Goal: Information Seeking & Learning: Understand process/instructions

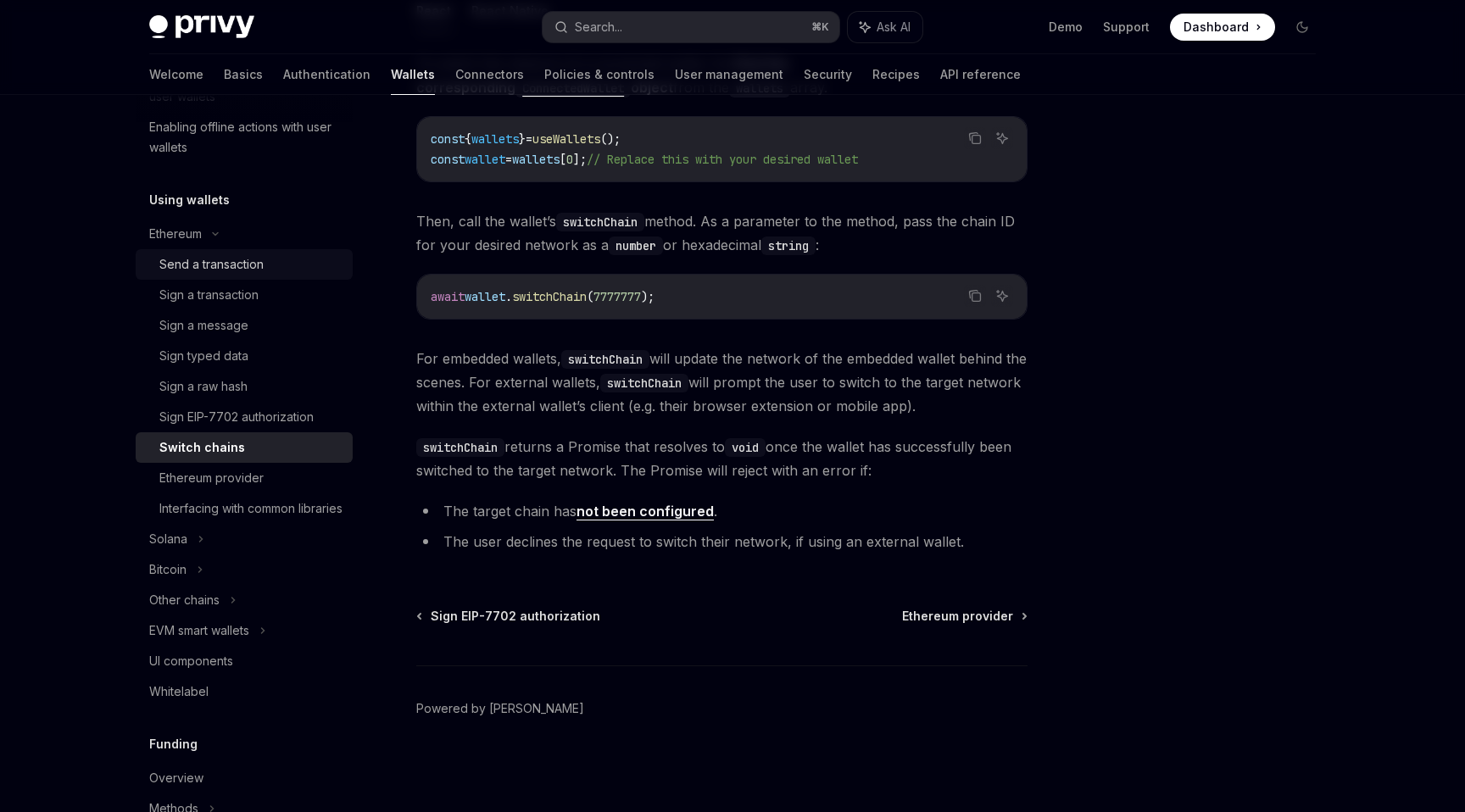
scroll to position [341, 0]
click at [241, 478] on div "Ethereum provider" at bounding box center [211, 477] width 105 height 20
type textarea "*"
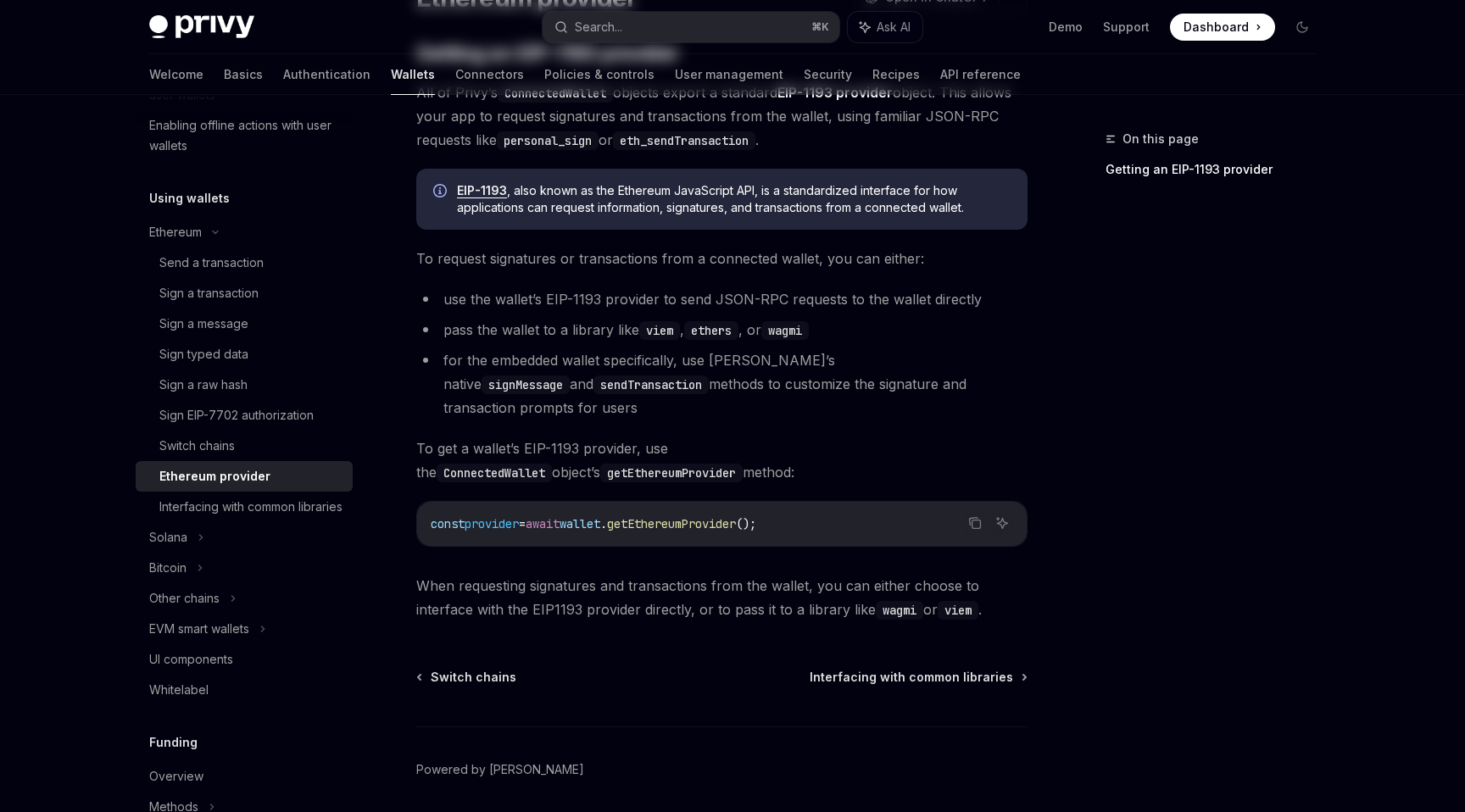
scroll to position [211, 0]
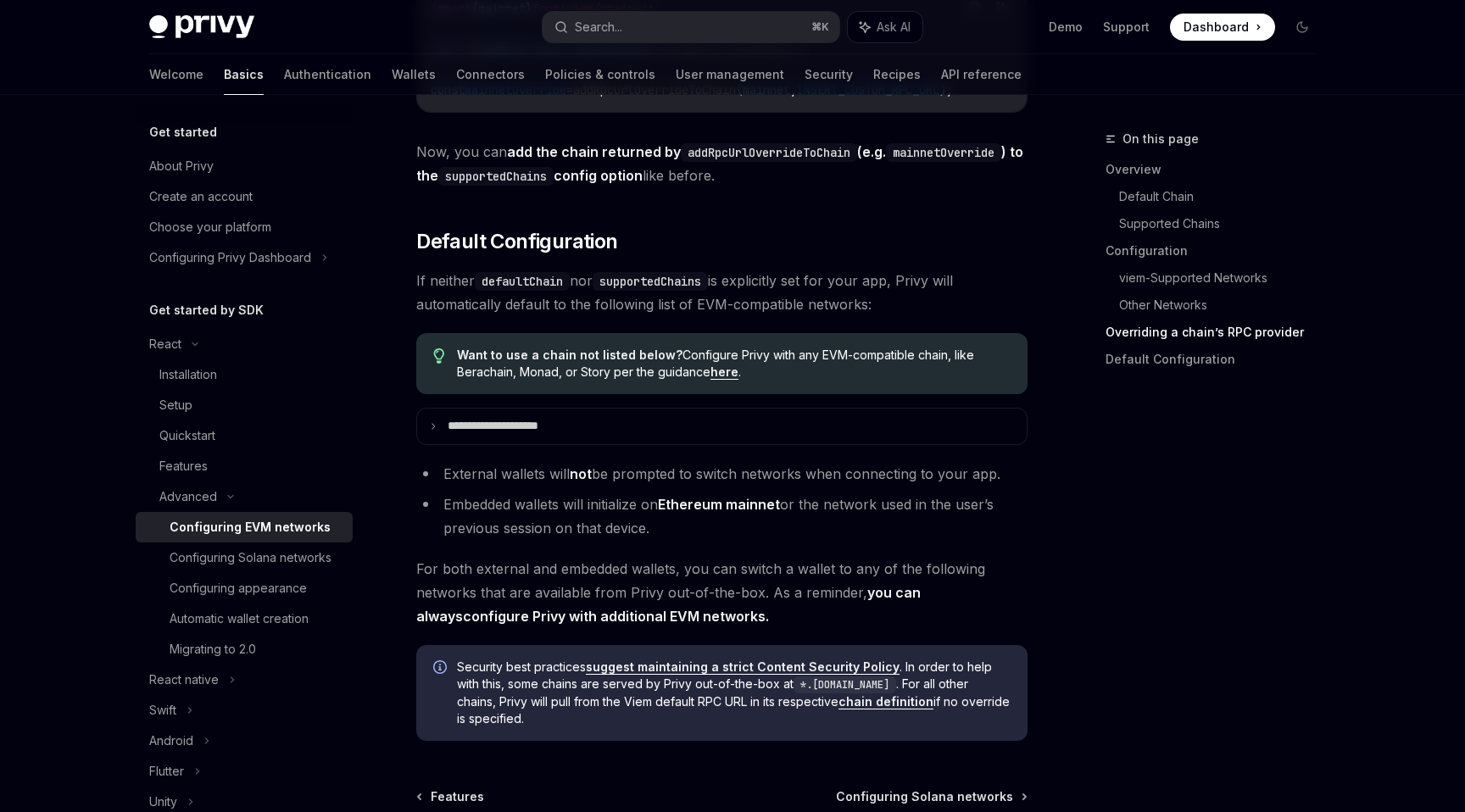
scroll to position [4097, 0]
click at [731, 378] on link "here" at bounding box center [725, 370] width 28 height 15
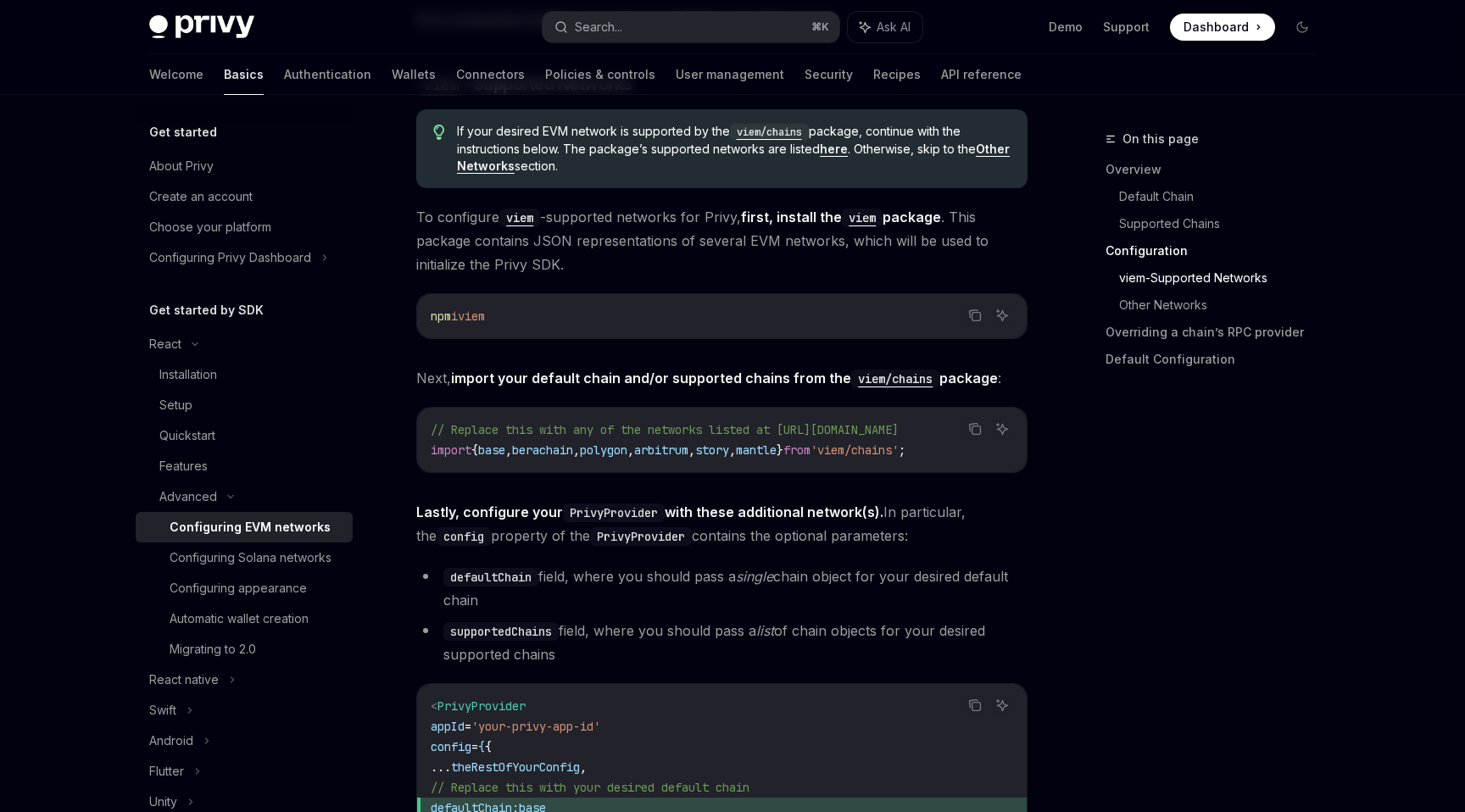
scroll to position [1730, 0]
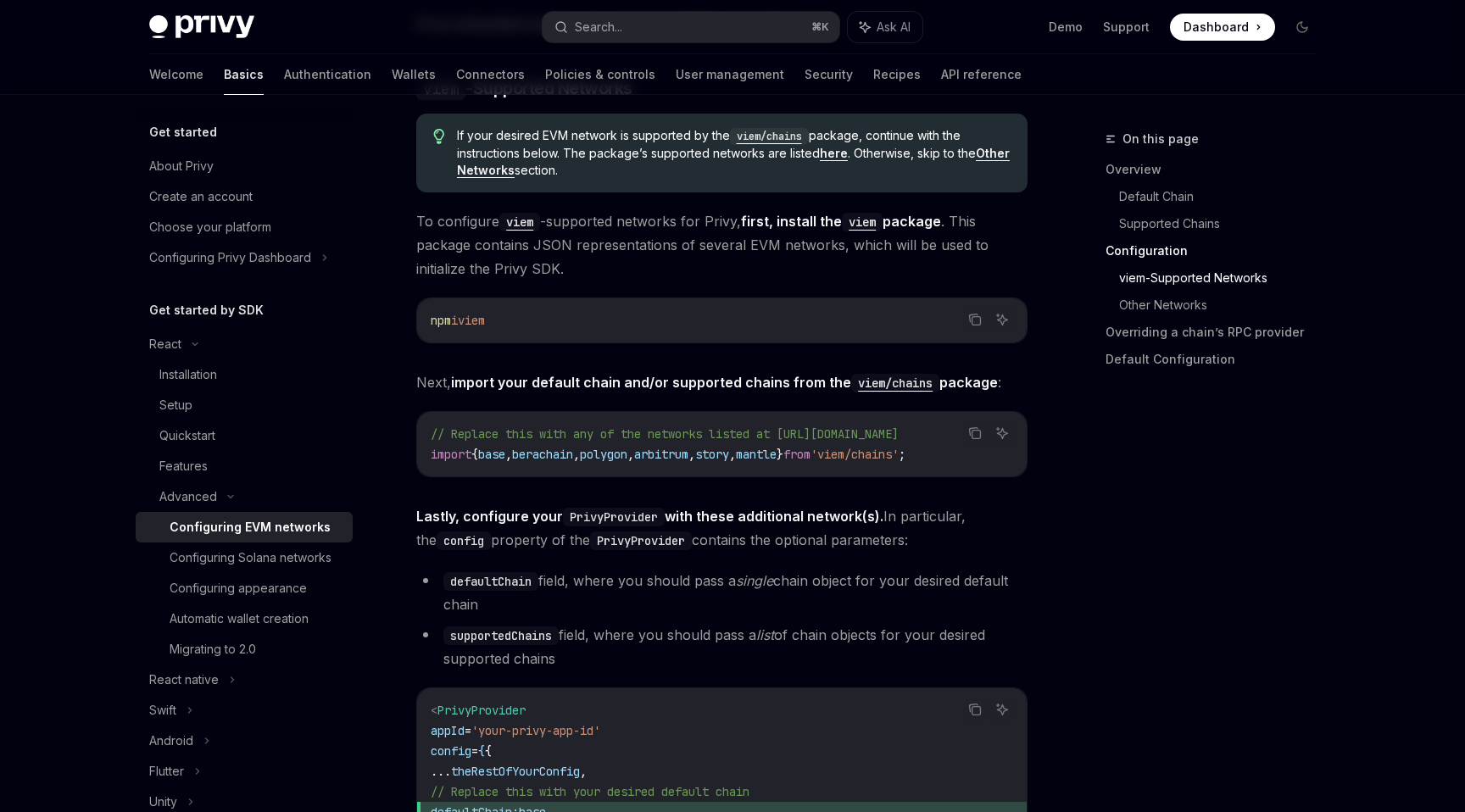
click at [511, 170] on strong "Other Networks" at bounding box center [733, 162] width 553 height 32
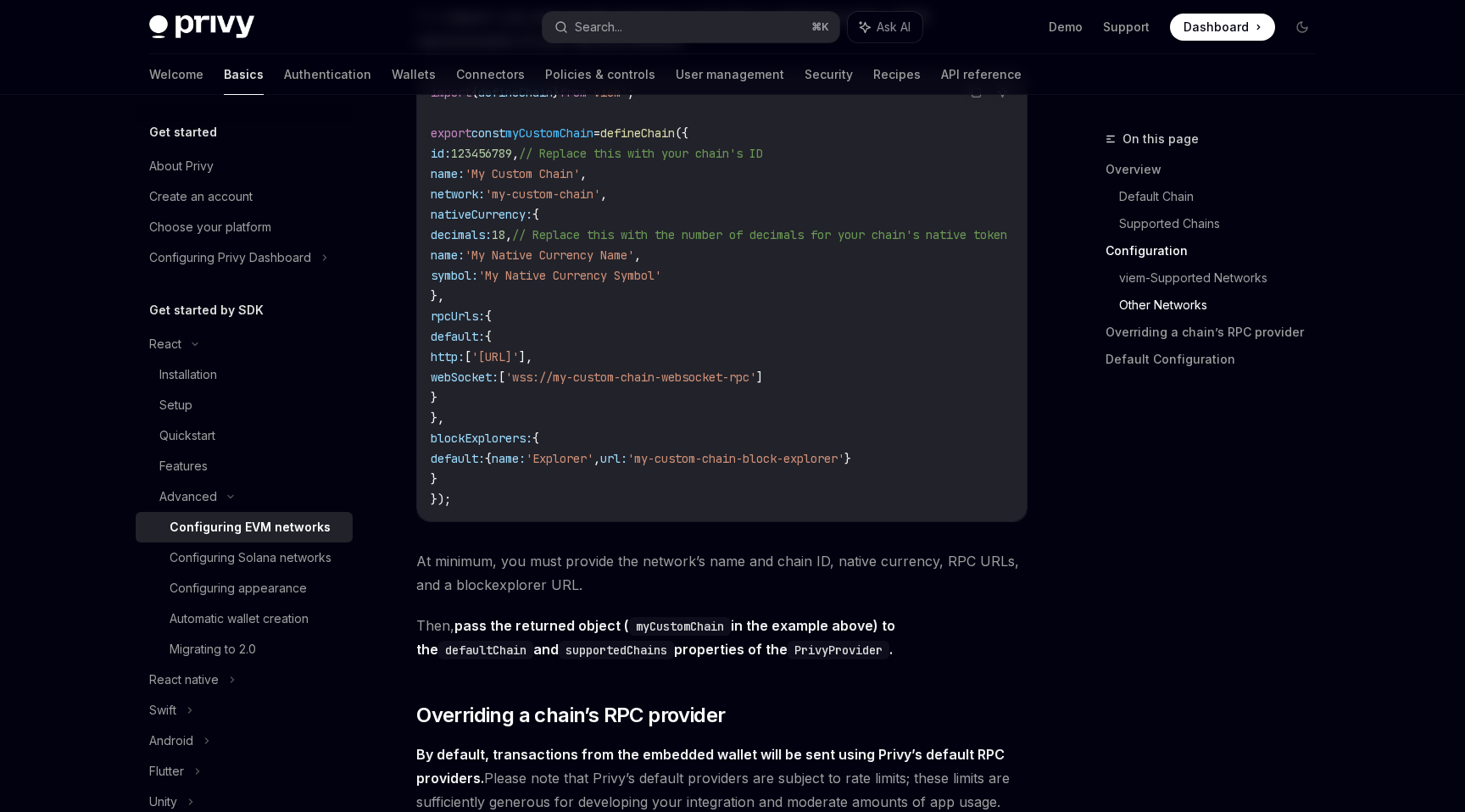
scroll to position [3036, 0]
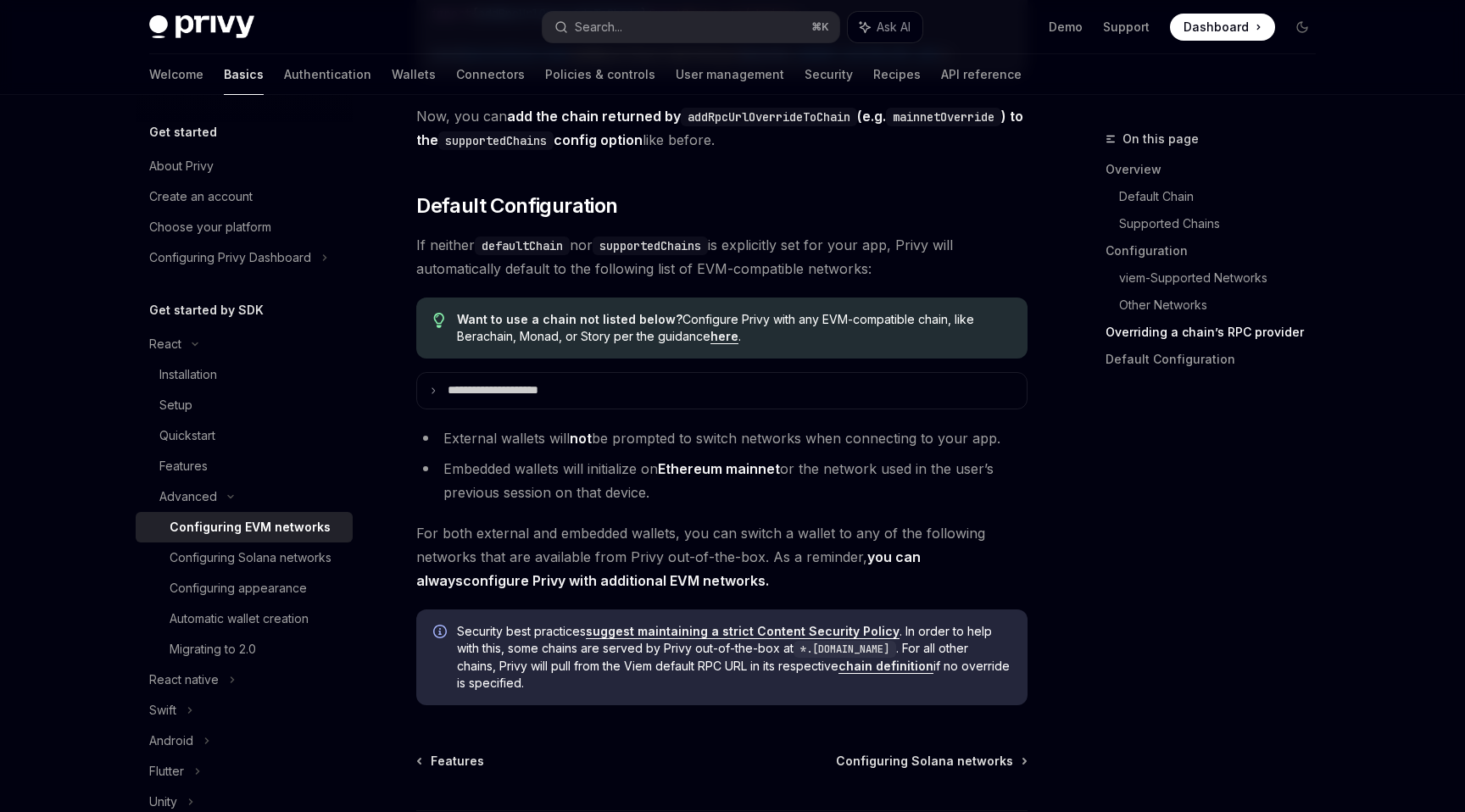
scroll to position [4127, 0]
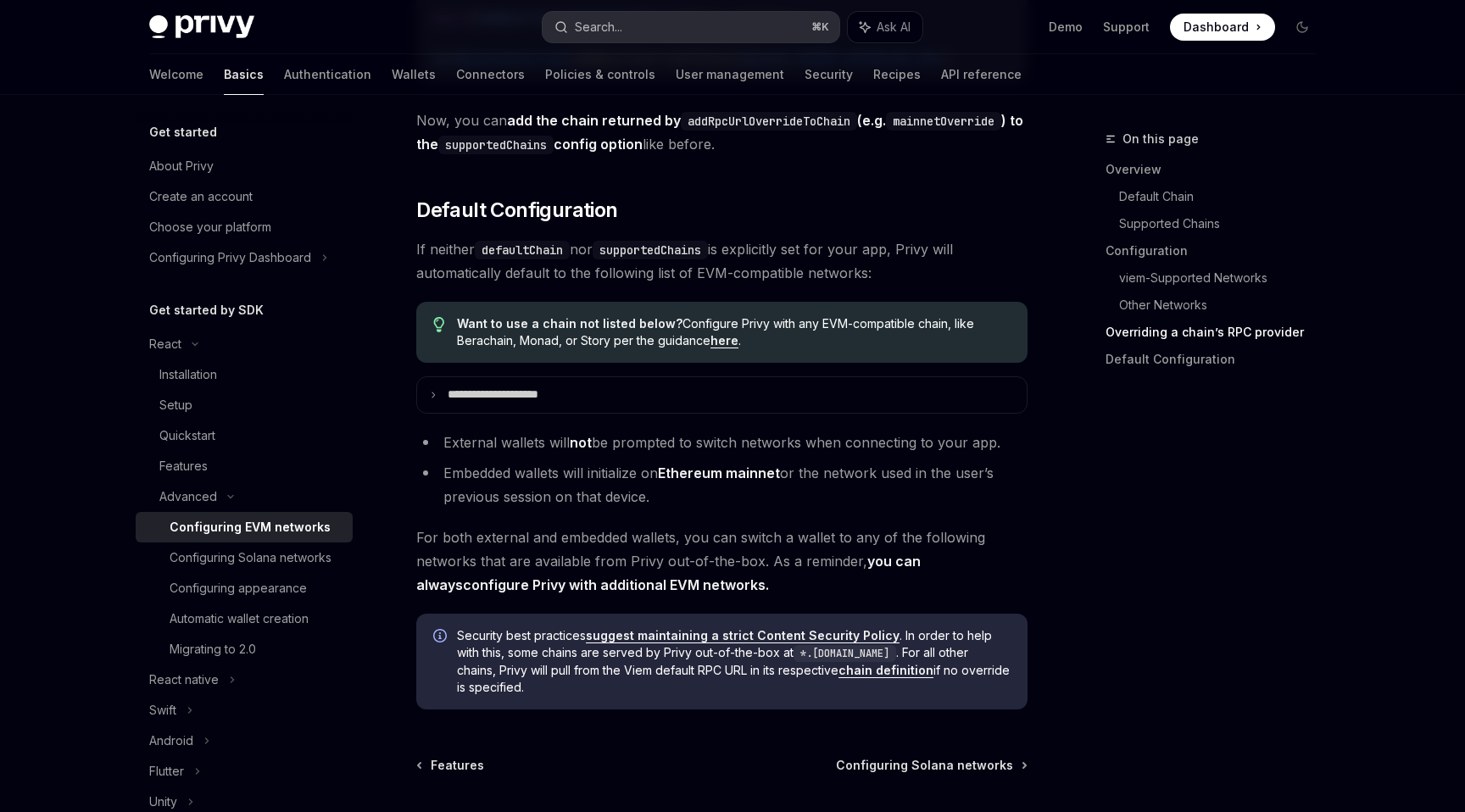
click at [628, 17] on button "Search... ⌘ K" at bounding box center [691, 27] width 297 height 31
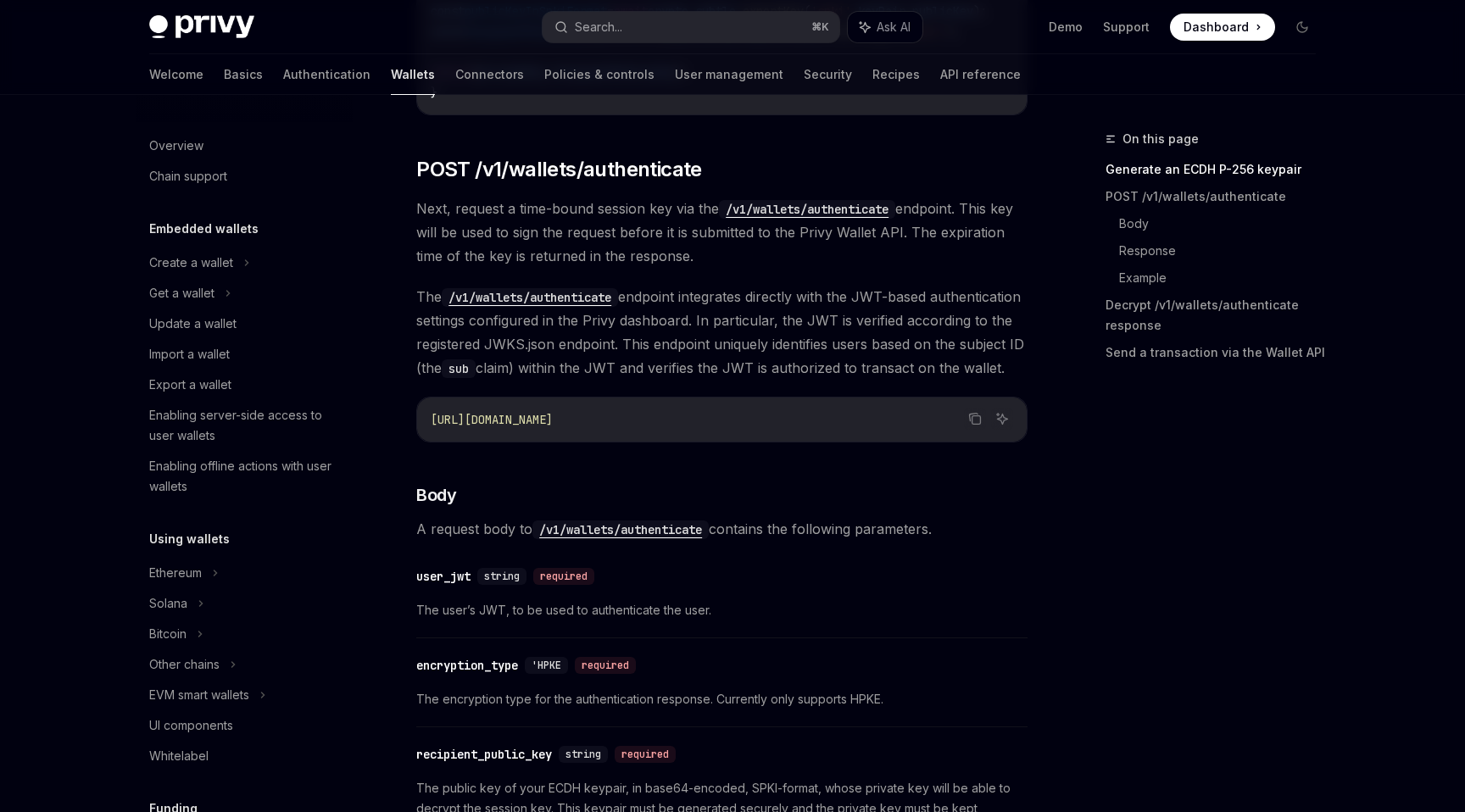
scroll to position [973, 0]
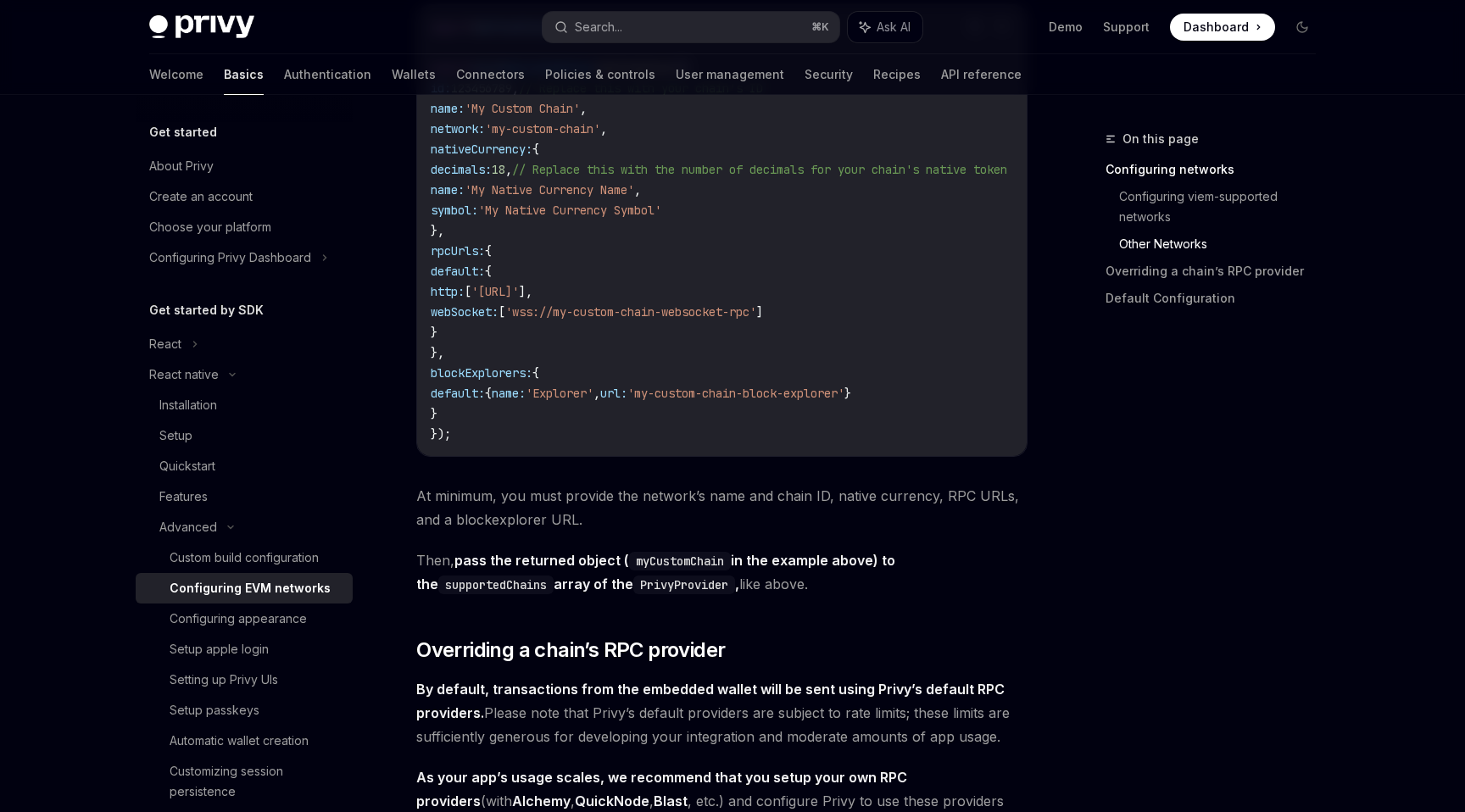
scroll to position [1328, 0]
click at [491, 593] on code "supportedChains" at bounding box center [497, 583] width 115 height 19
copy code "supportedChains"
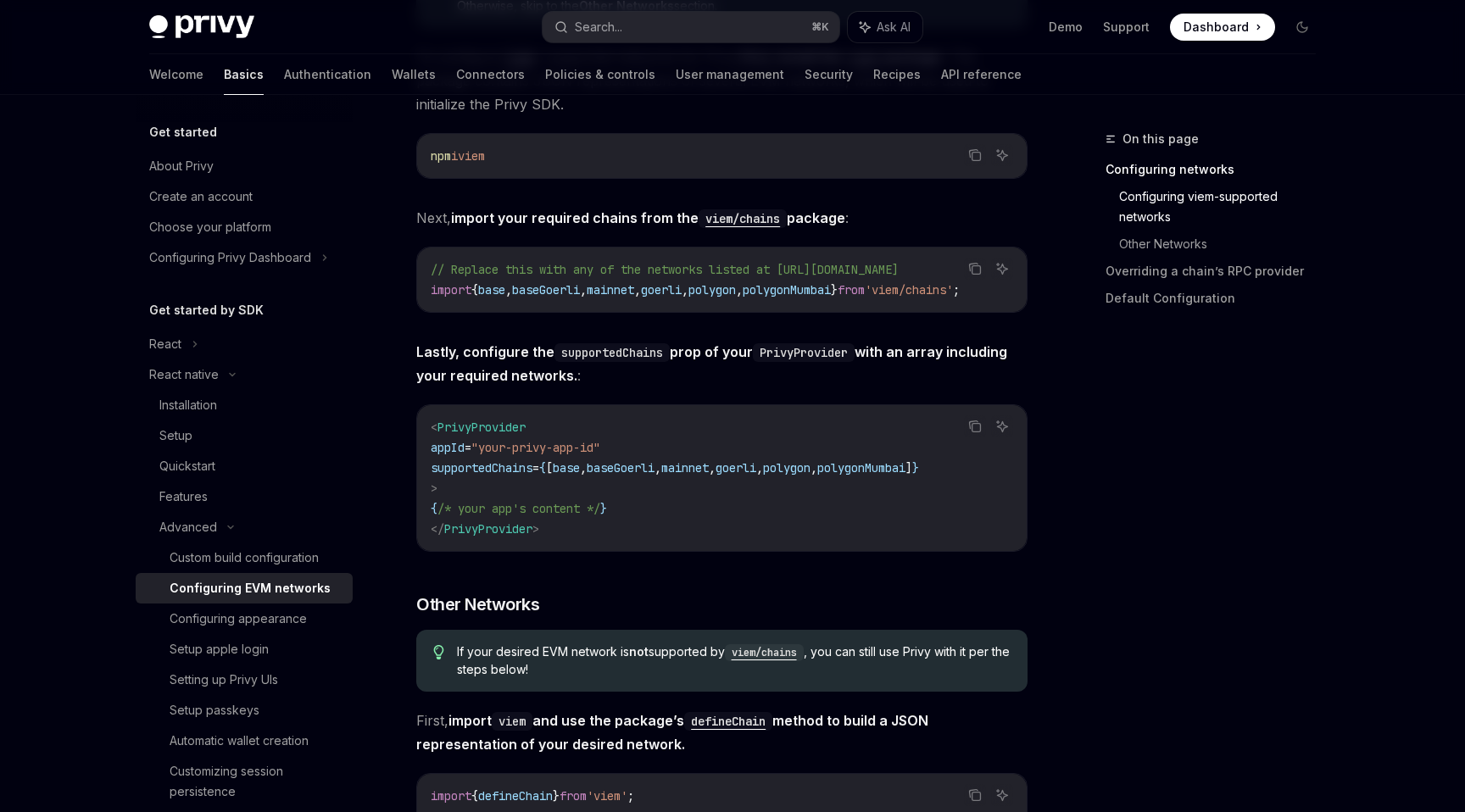
scroll to position [559, 0]
click at [518, 475] on span "supportedChains" at bounding box center [482, 467] width 102 height 15
copy span "supportedChains"
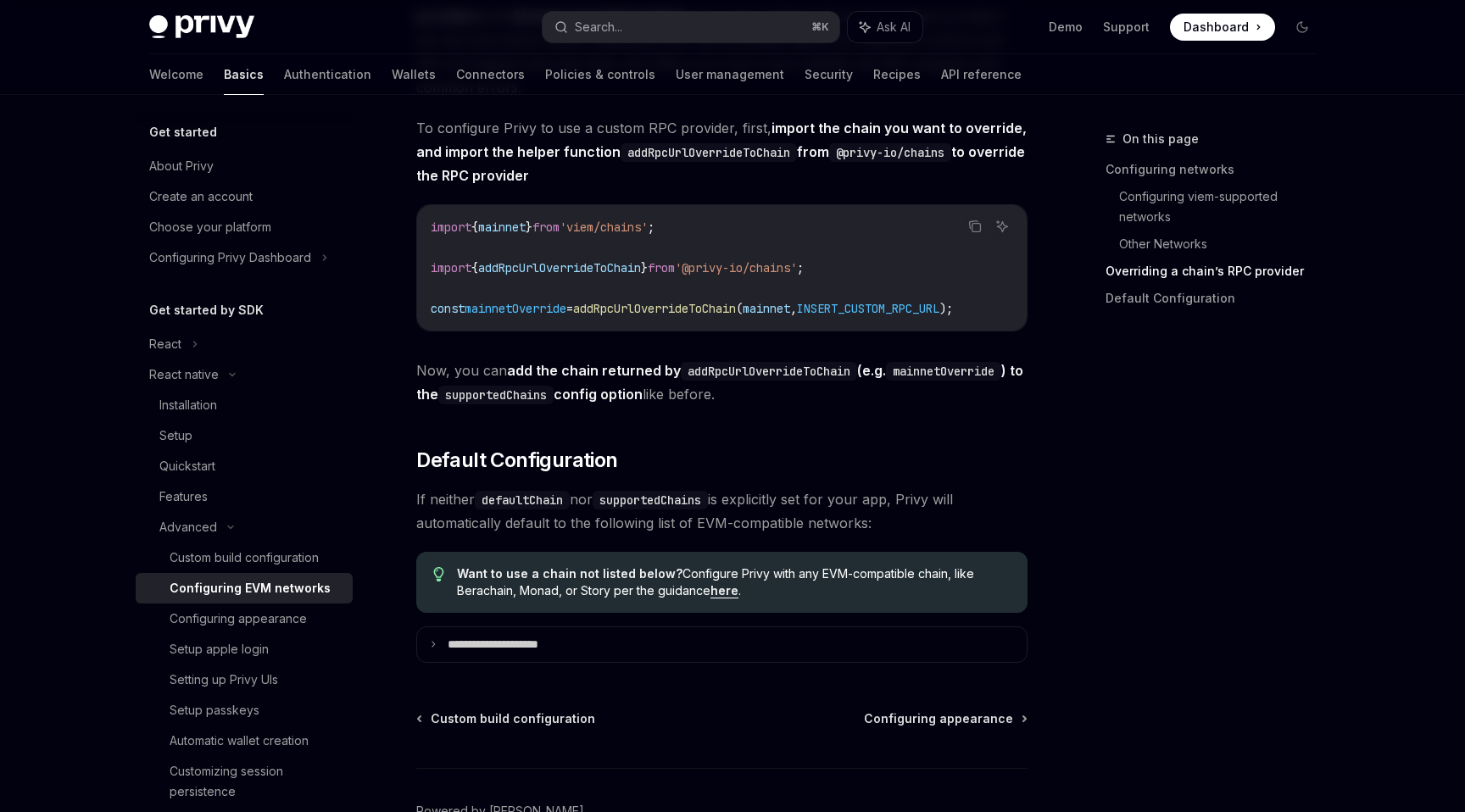
scroll to position [2116, 0]
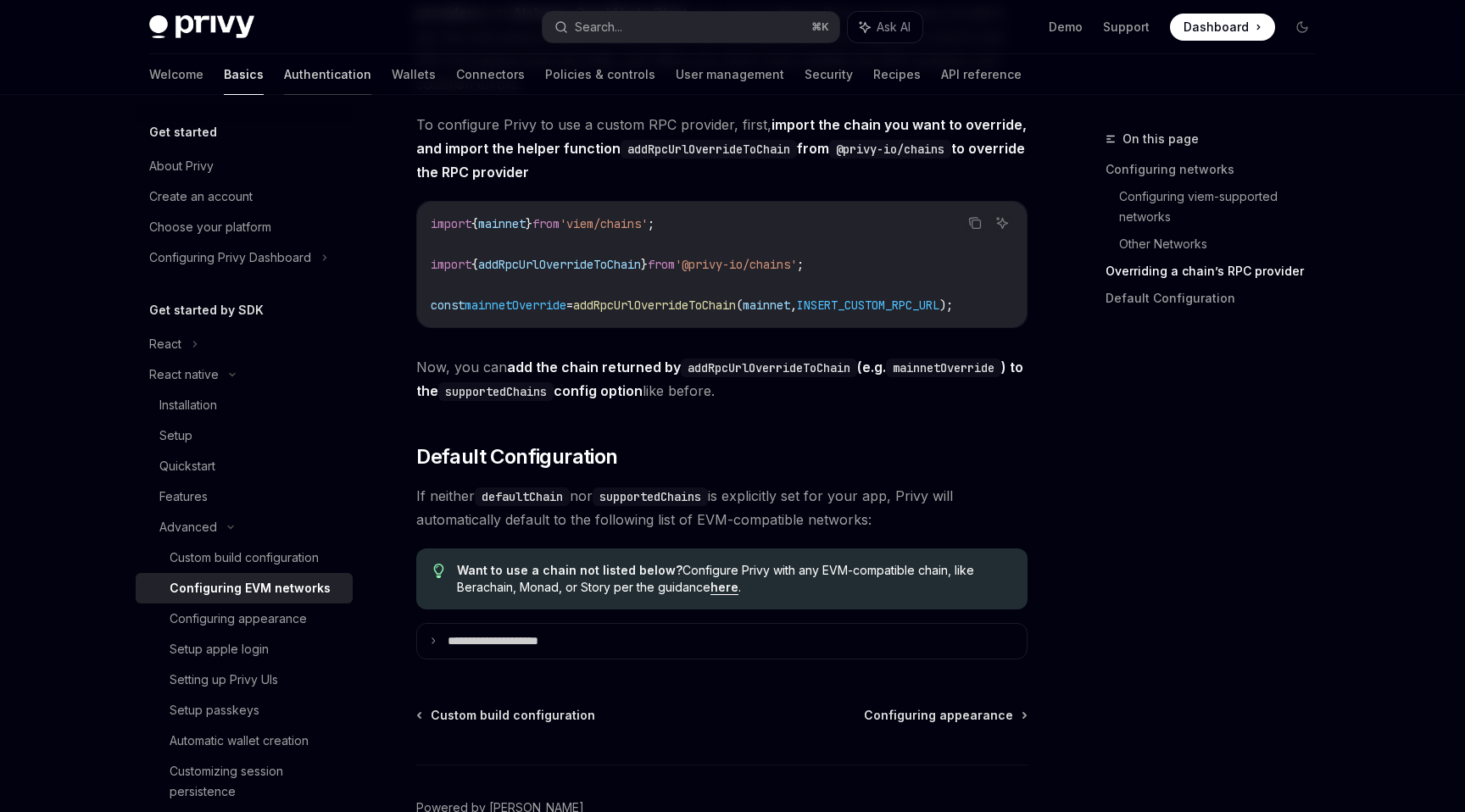
click at [284, 83] on link "Authentication" at bounding box center [327, 75] width 88 height 41
type textarea "*"
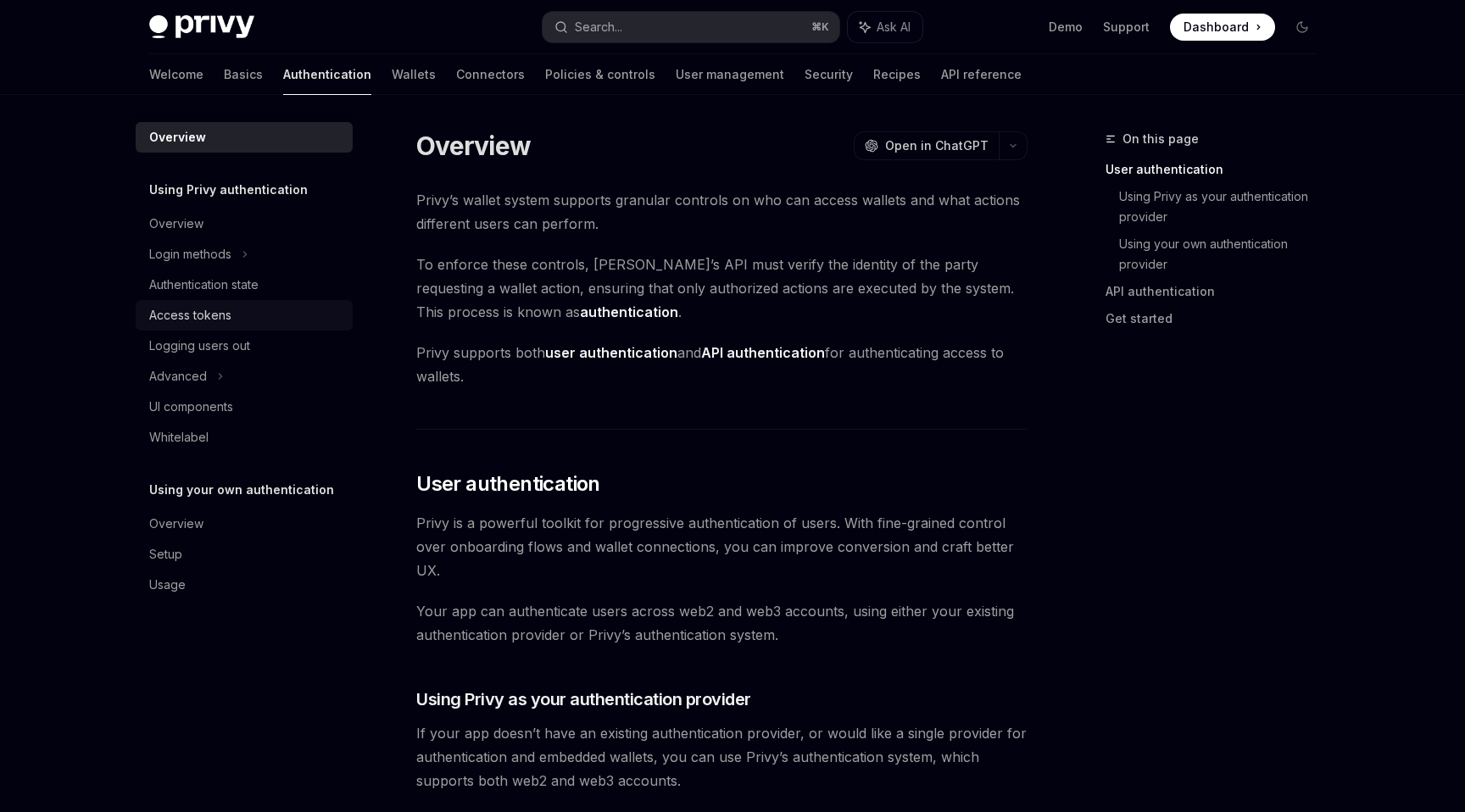
click at [224, 307] on div "Access tokens" at bounding box center [190, 315] width 83 height 20
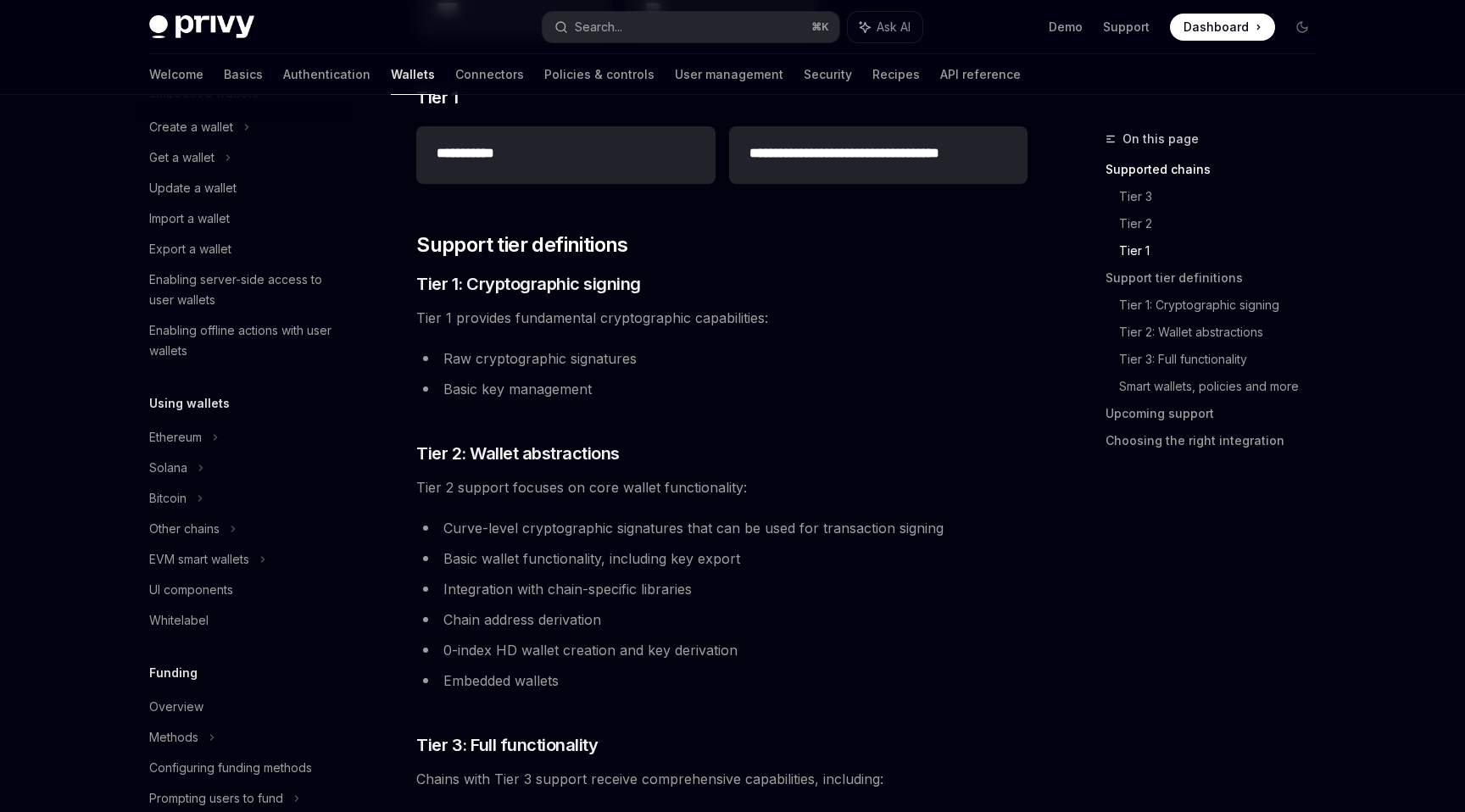
scroll to position [263, 0]
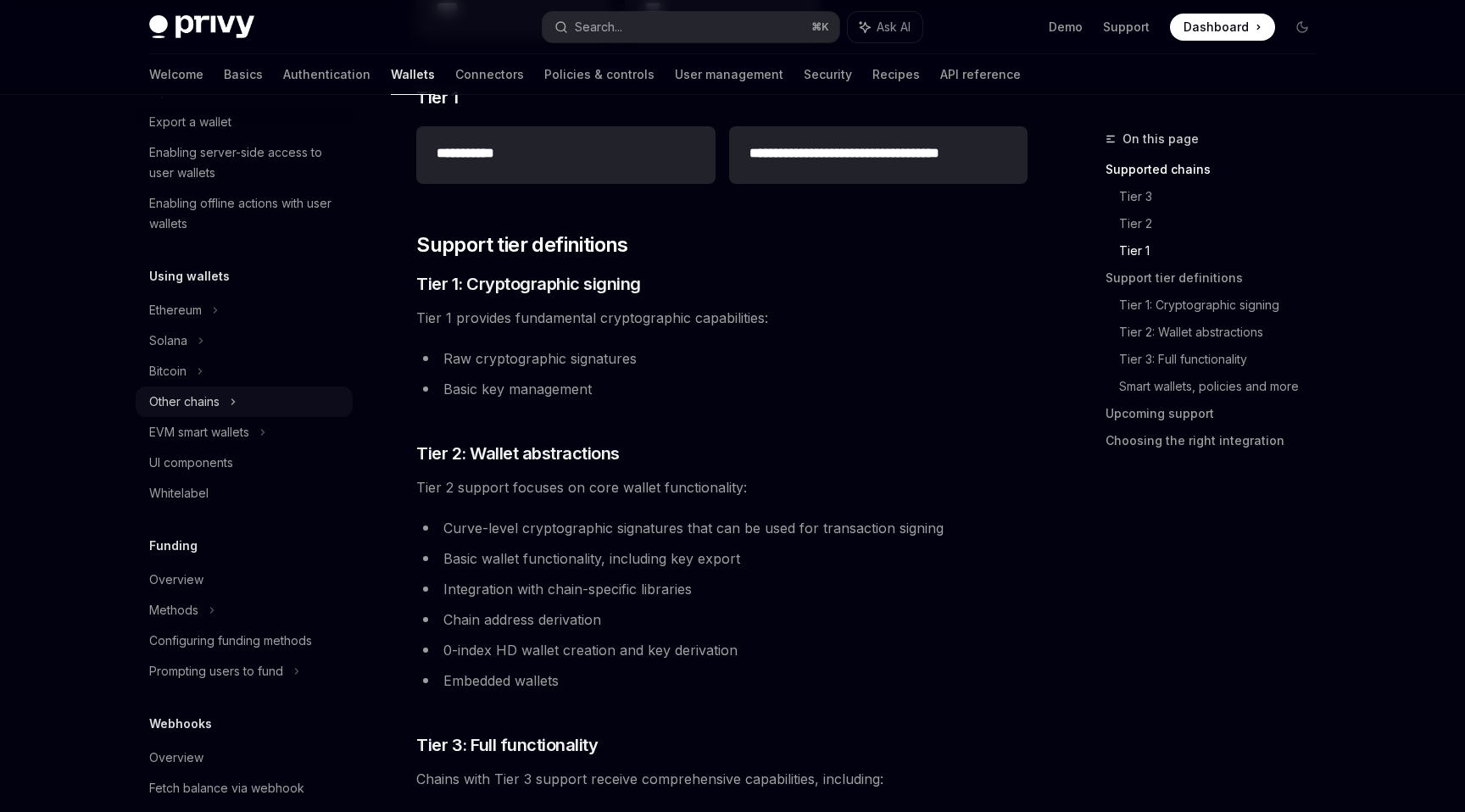
click at [220, 398] on div "Other chains" at bounding box center [184, 402] width 71 height 20
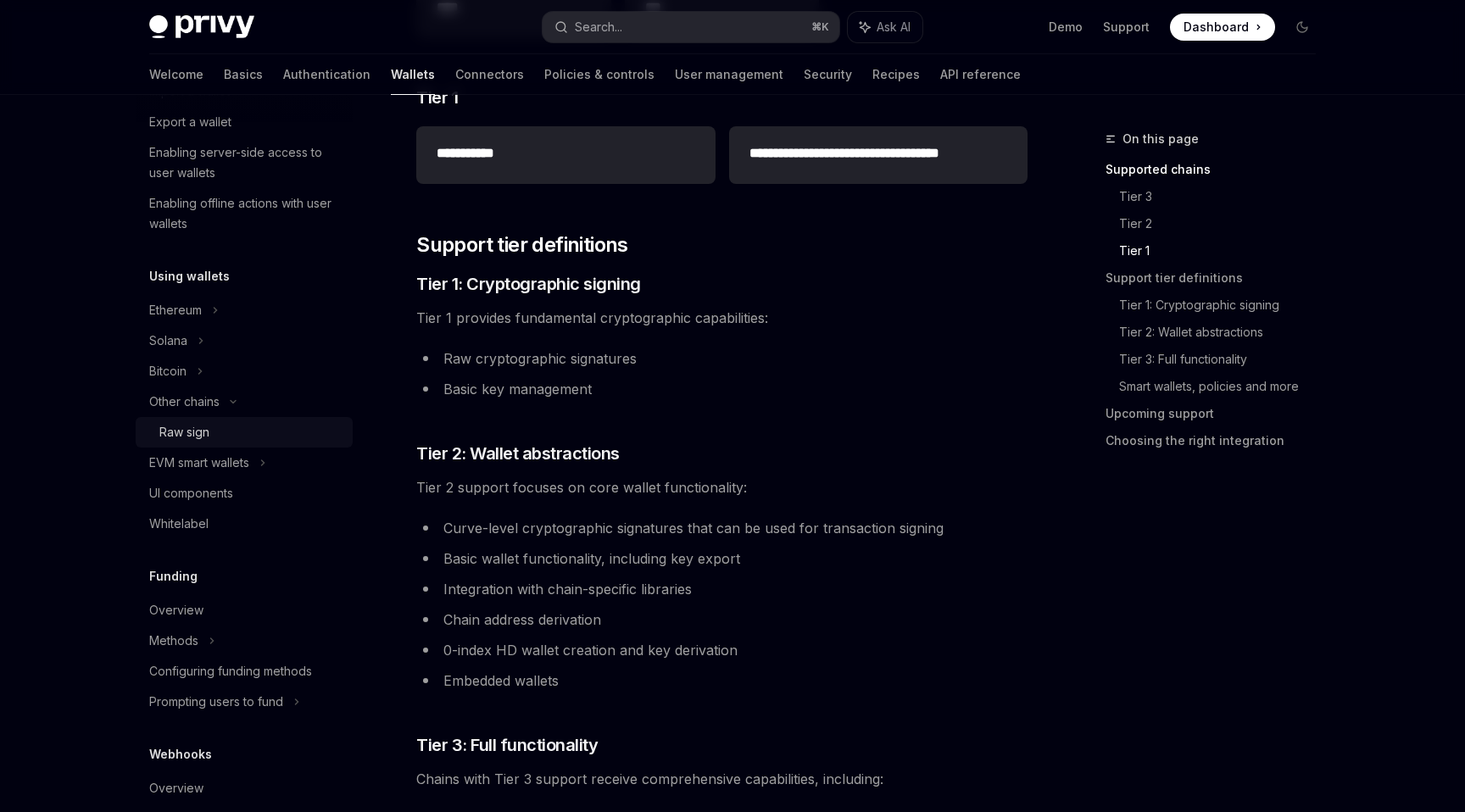
click at [198, 439] on div "Raw sign" at bounding box center [184, 432] width 50 height 20
click at [198, 431] on div "Raw sign" at bounding box center [184, 432] width 50 height 20
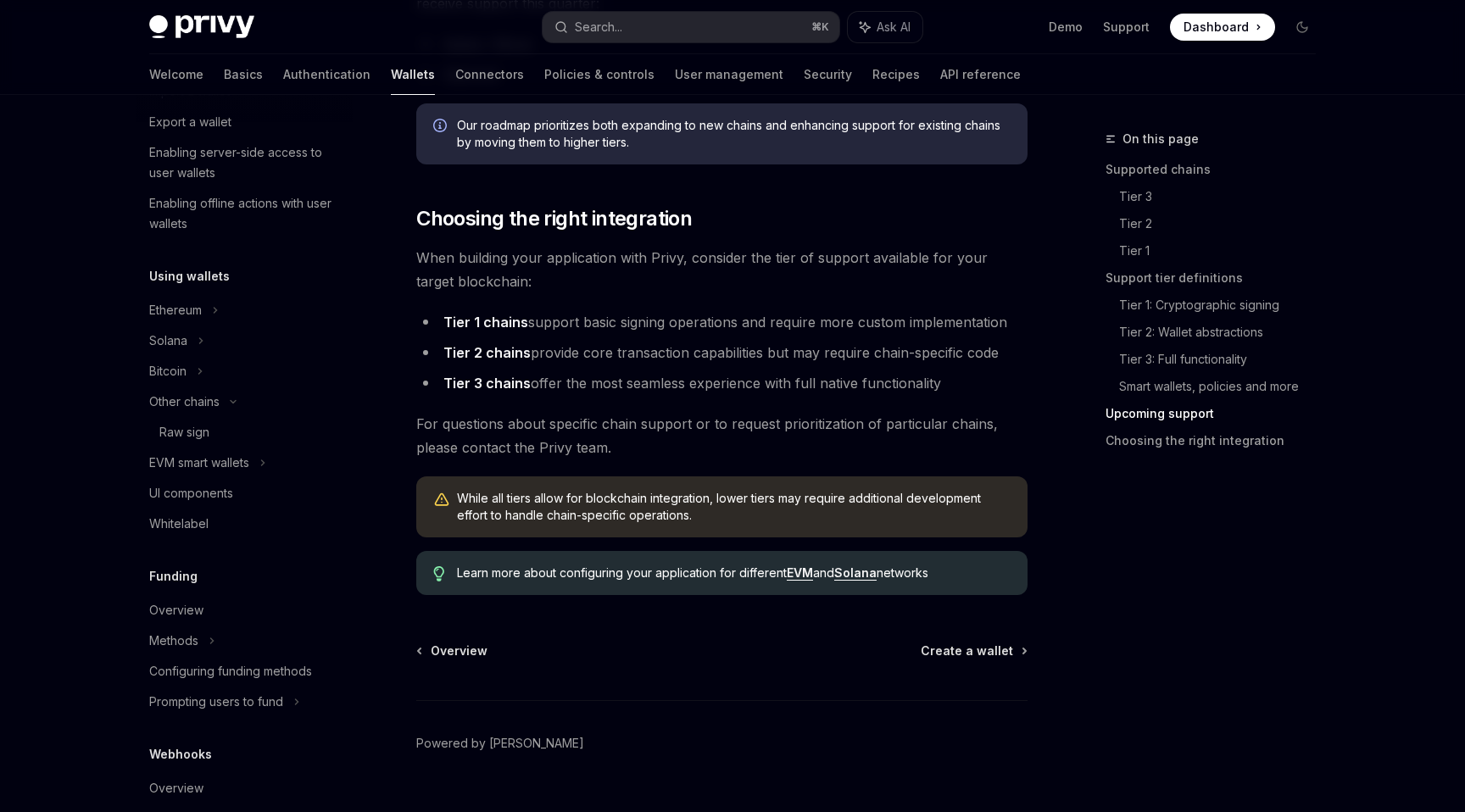
scroll to position [2000, 0]
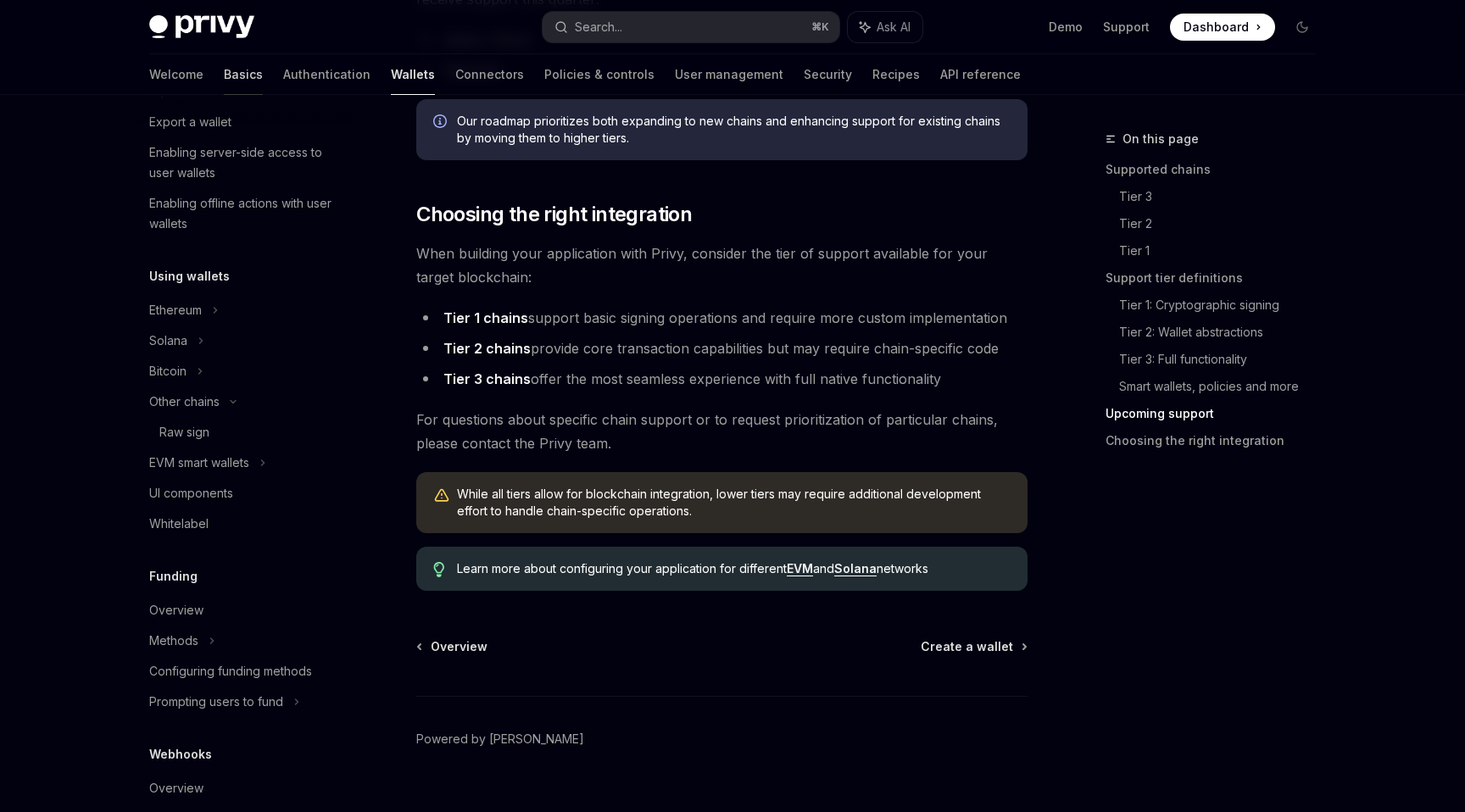
click at [224, 75] on link "Basics" at bounding box center [243, 75] width 39 height 41
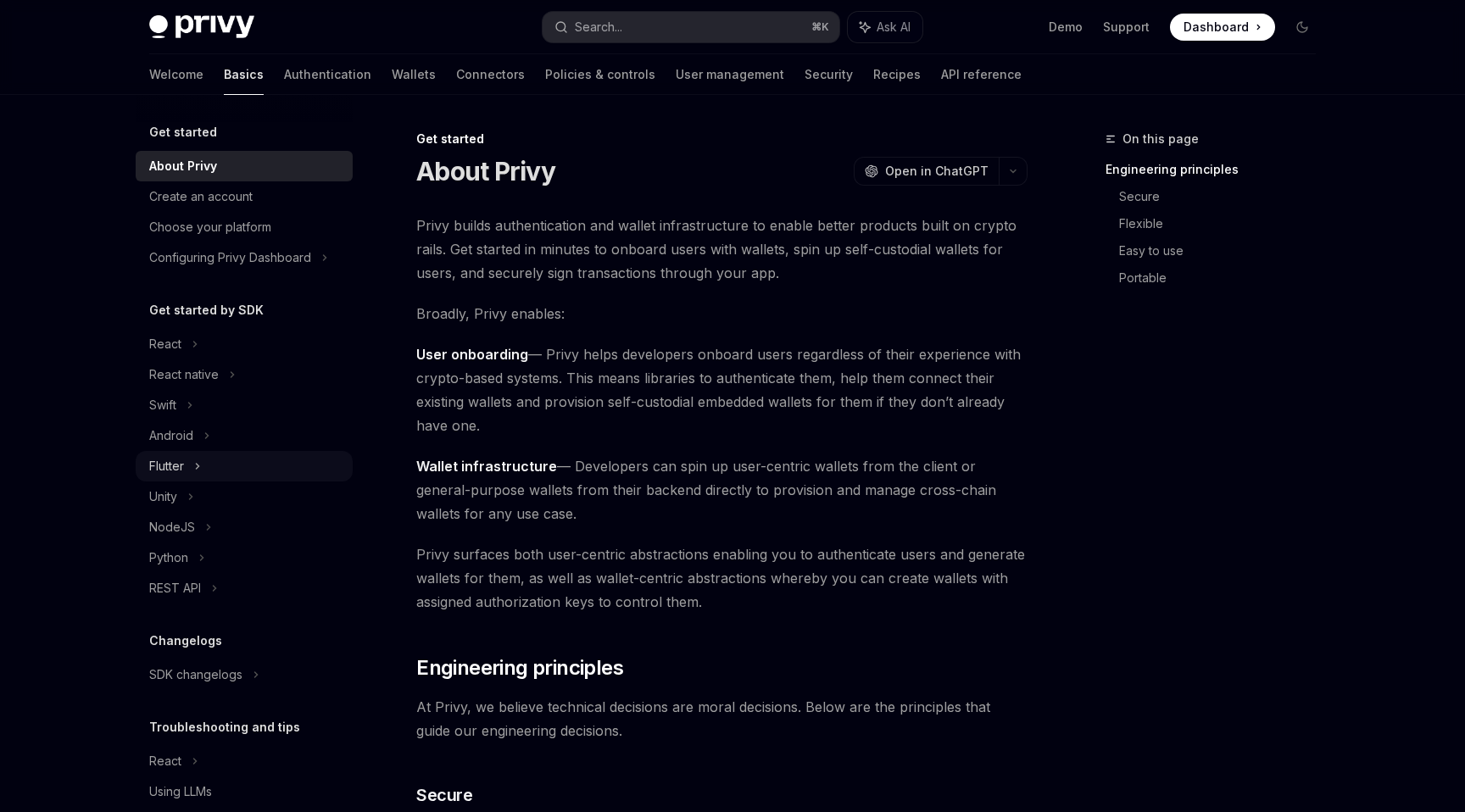
scroll to position [60, 0]
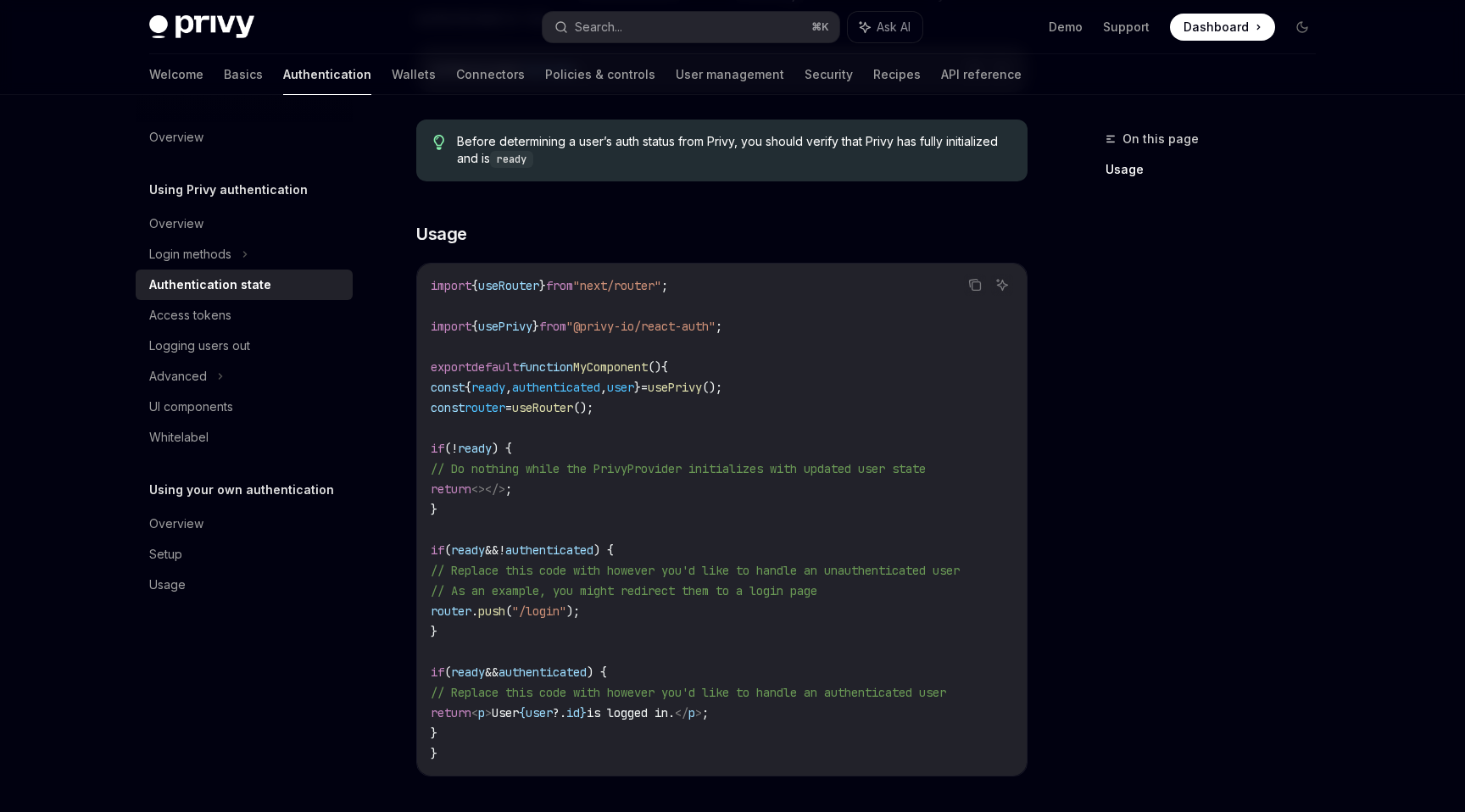
scroll to position [393, 0]
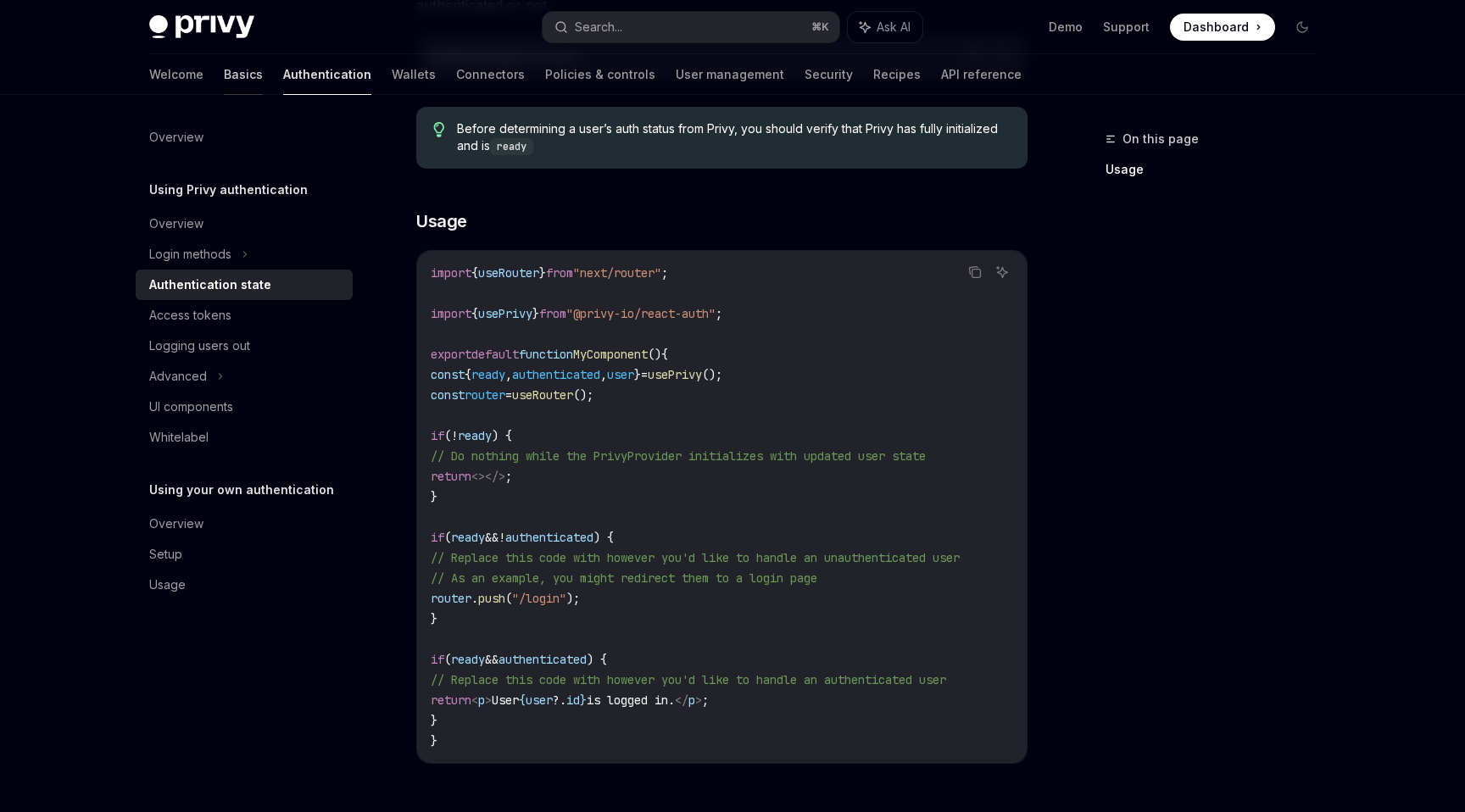
click at [224, 66] on link "Basics" at bounding box center [243, 75] width 39 height 41
type textarea "*"
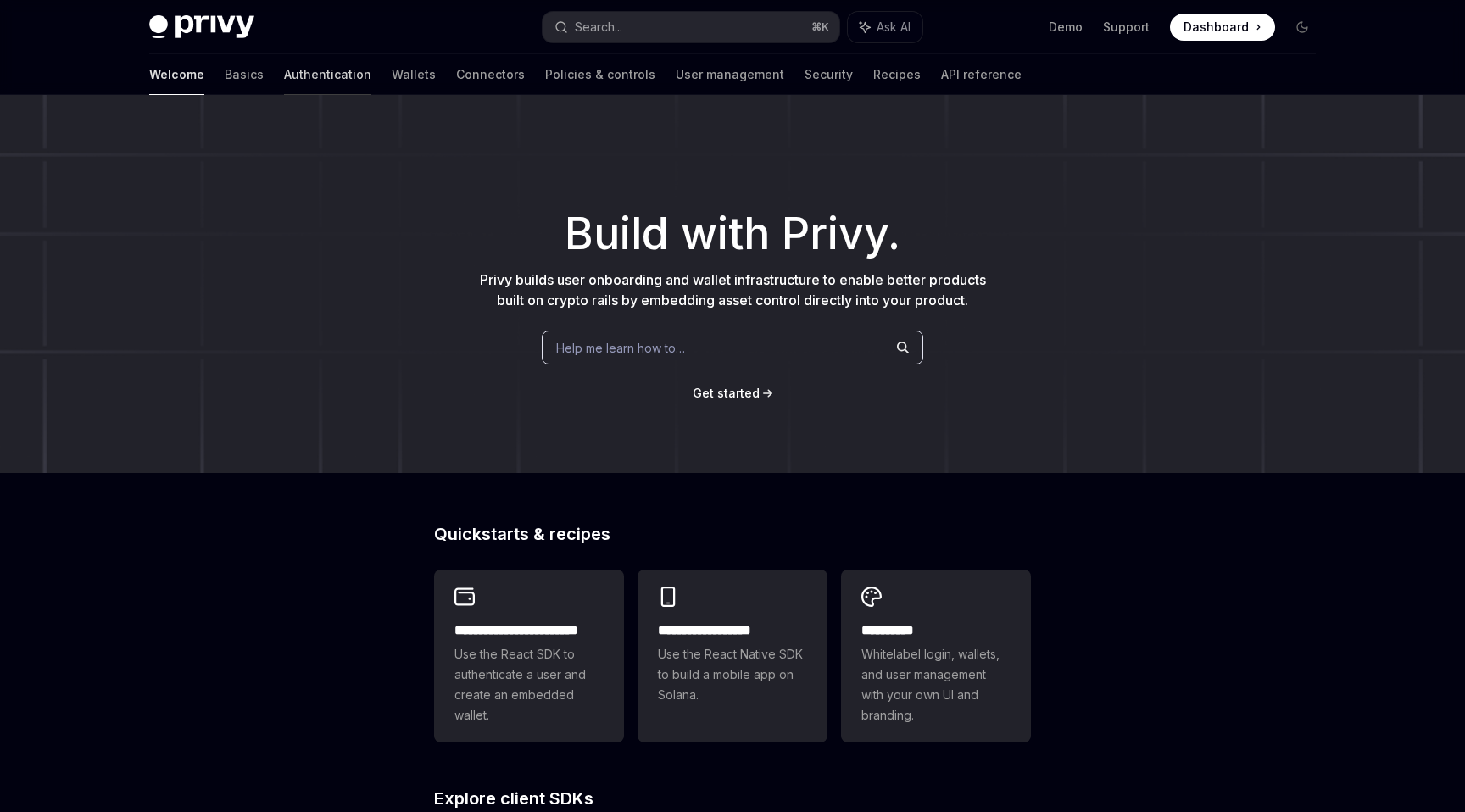
click at [284, 72] on link "Authentication" at bounding box center [327, 75] width 88 height 41
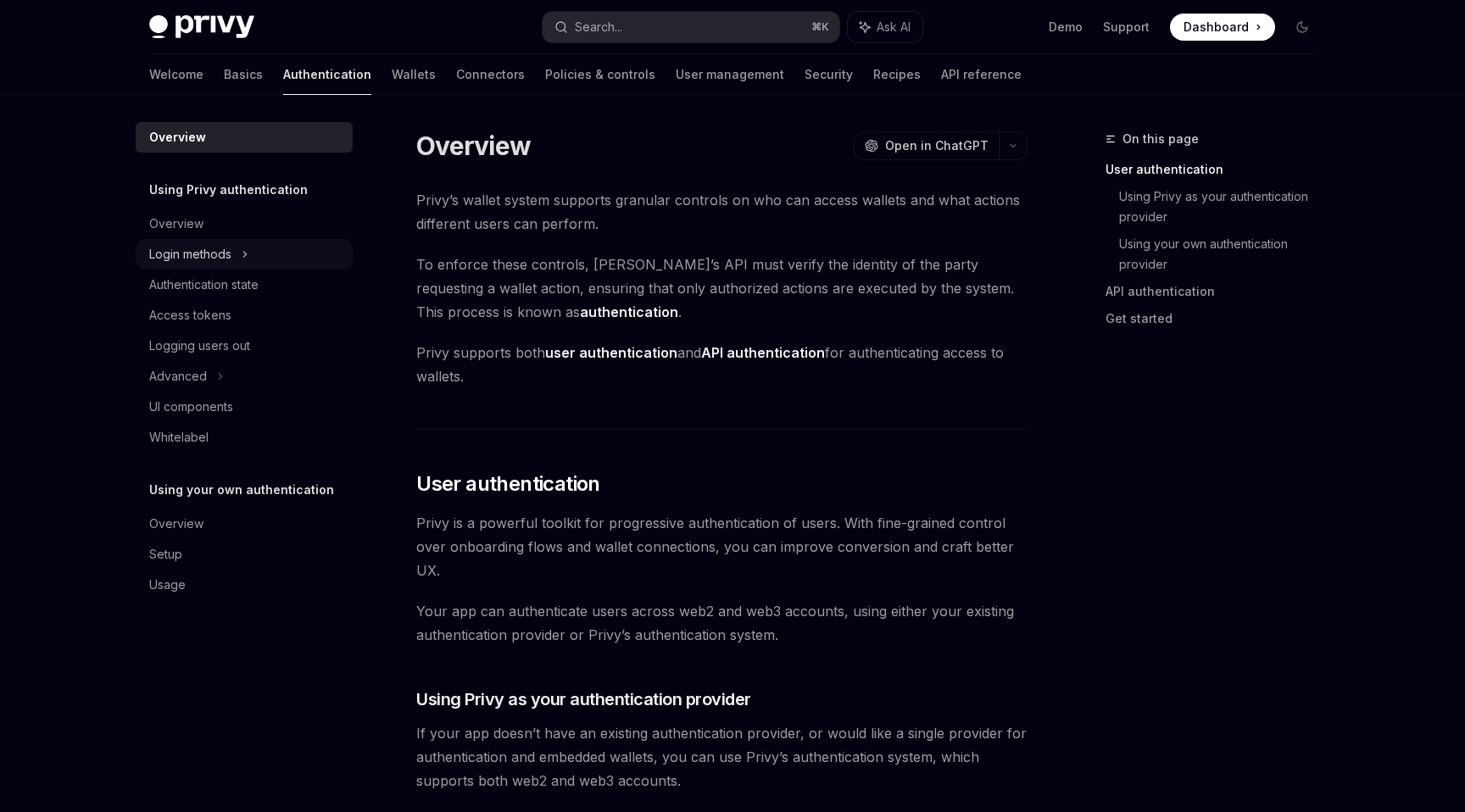
click at [245, 258] on icon at bounding box center [245, 254] width 7 height 20
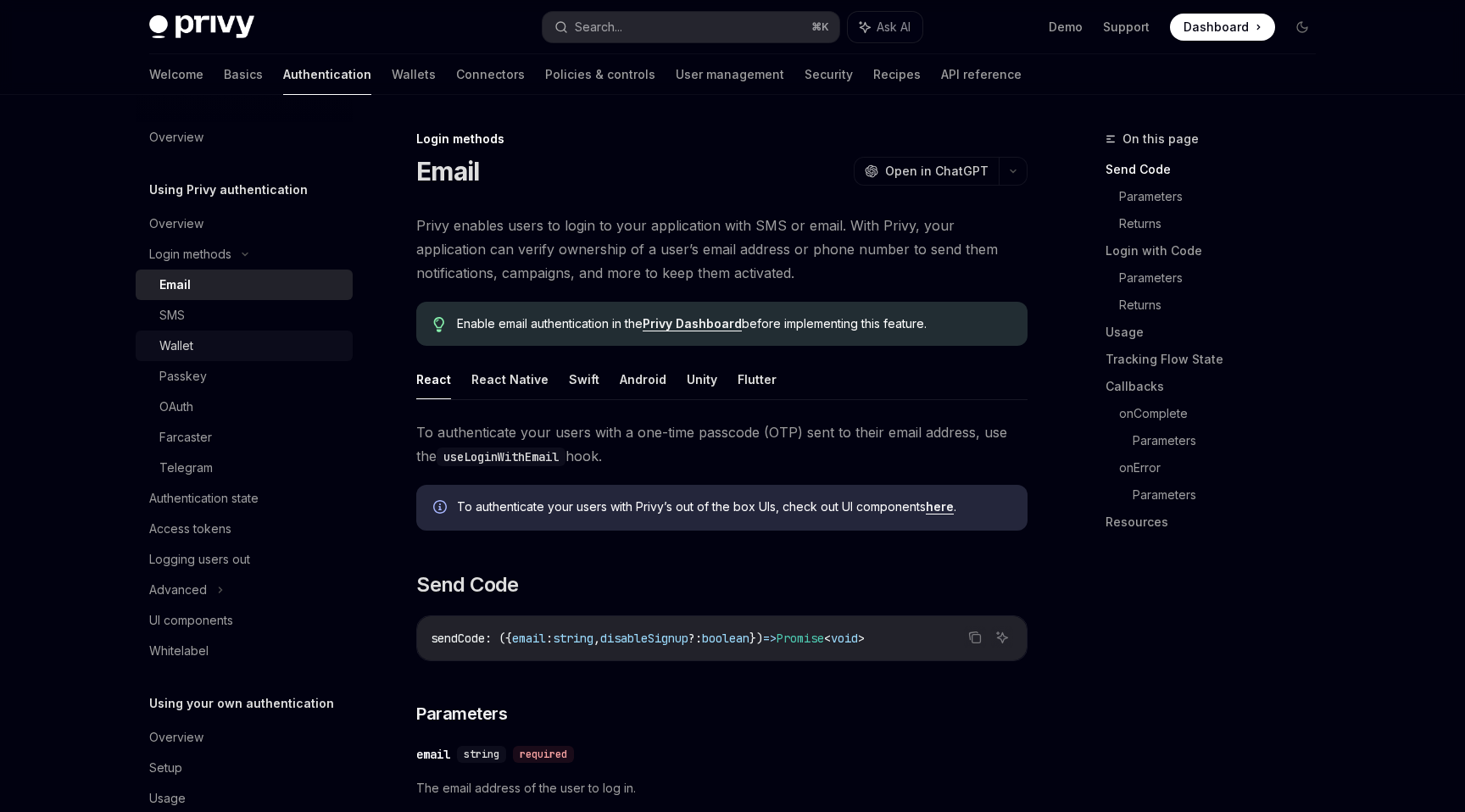
click at [211, 354] on div "Wallet" at bounding box center [251, 345] width 183 height 20
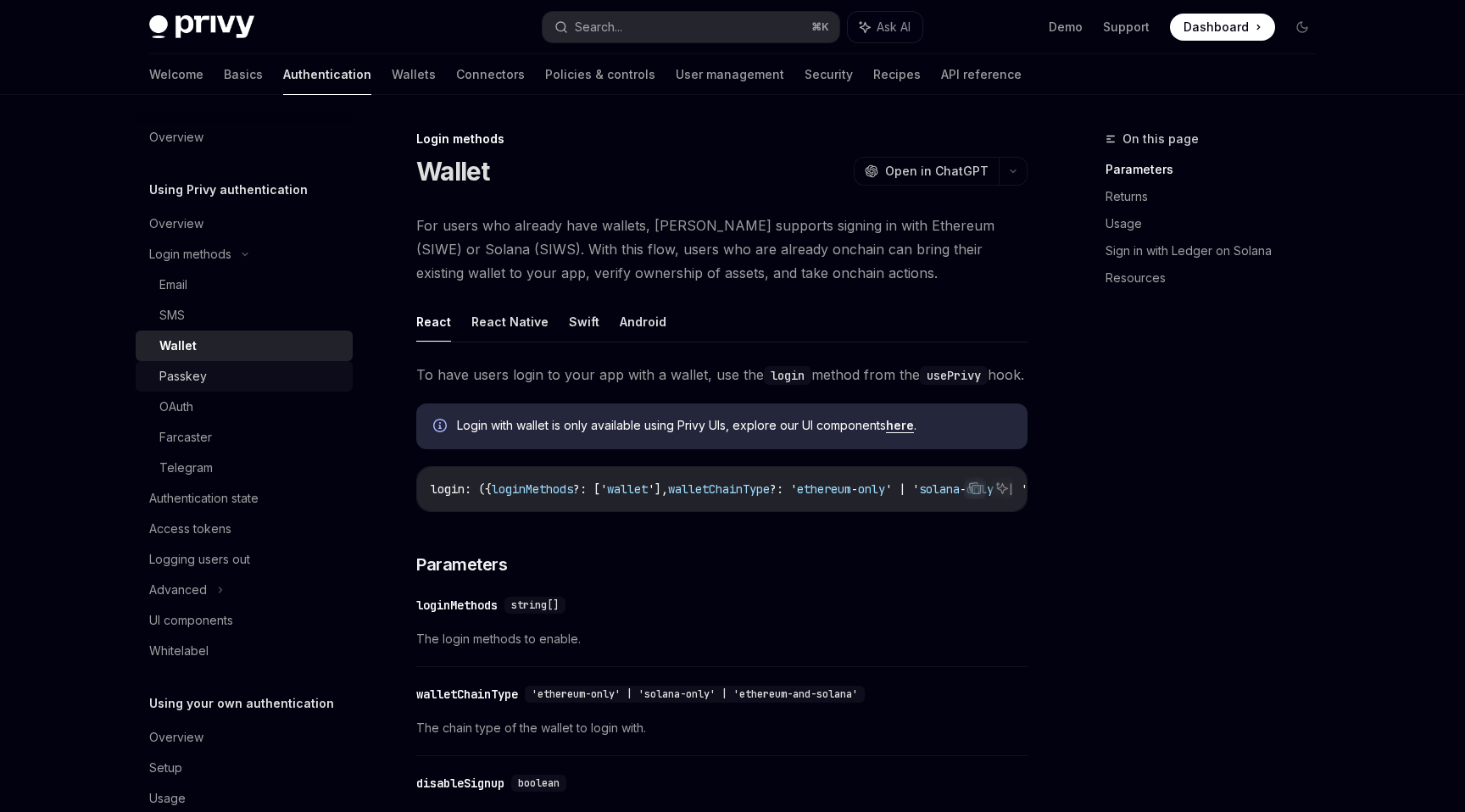
click at [197, 380] on div "Passkey" at bounding box center [183, 376] width 48 height 20
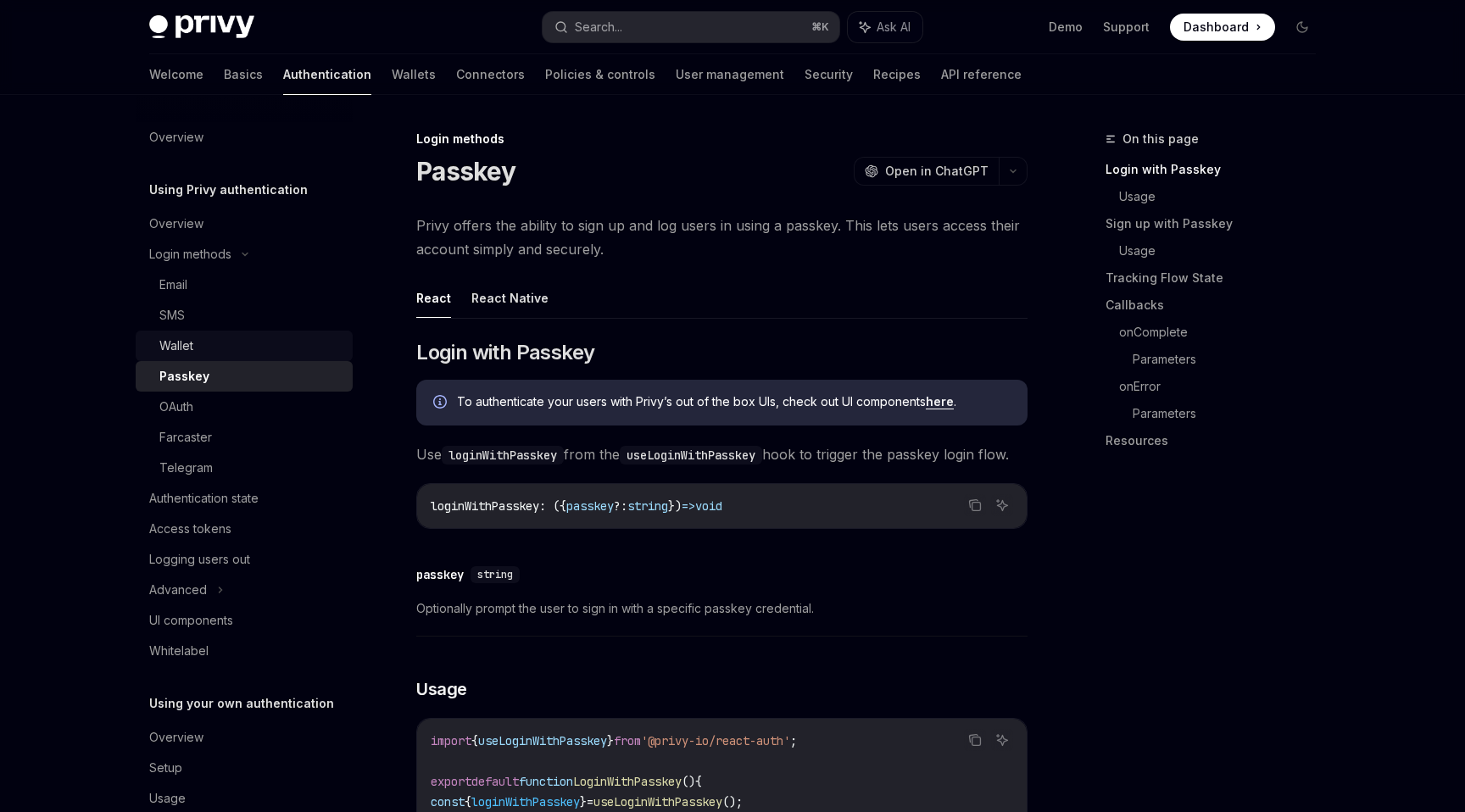
click at [198, 348] on div "Wallet" at bounding box center [251, 345] width 183 height 20
type textarea "*"
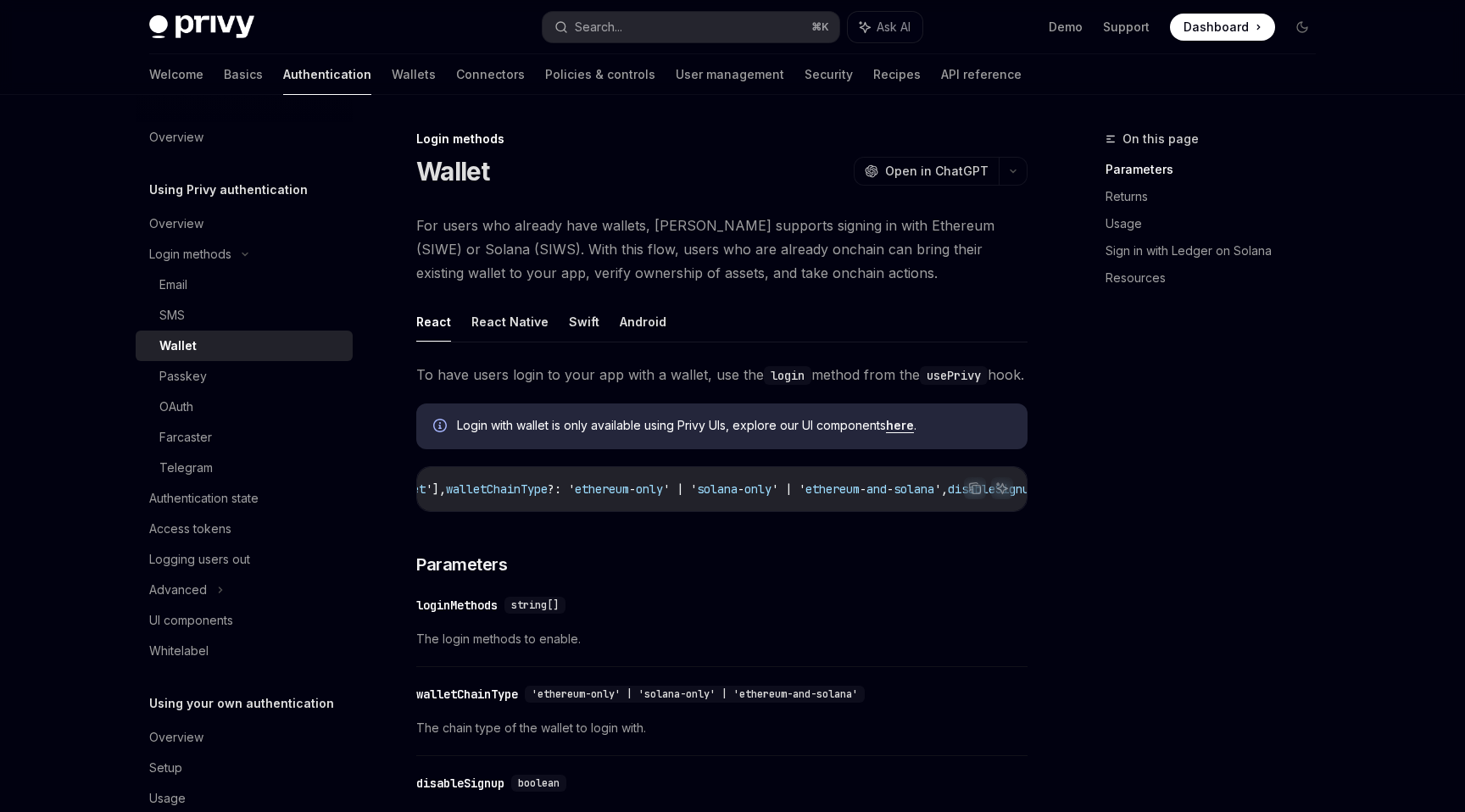
scroll to position [0, 220]
drag, startPoint x: 704, startPoint y: 539, endPoint x: 949, endPoint y: 532, distance: 245.1
click at [949, 511] on div "login : ({ loginMethods ?: [' wallet '], walletChainType ?: ' ethereum - only '…" at bounding box center [722, 489] width 610 height 44
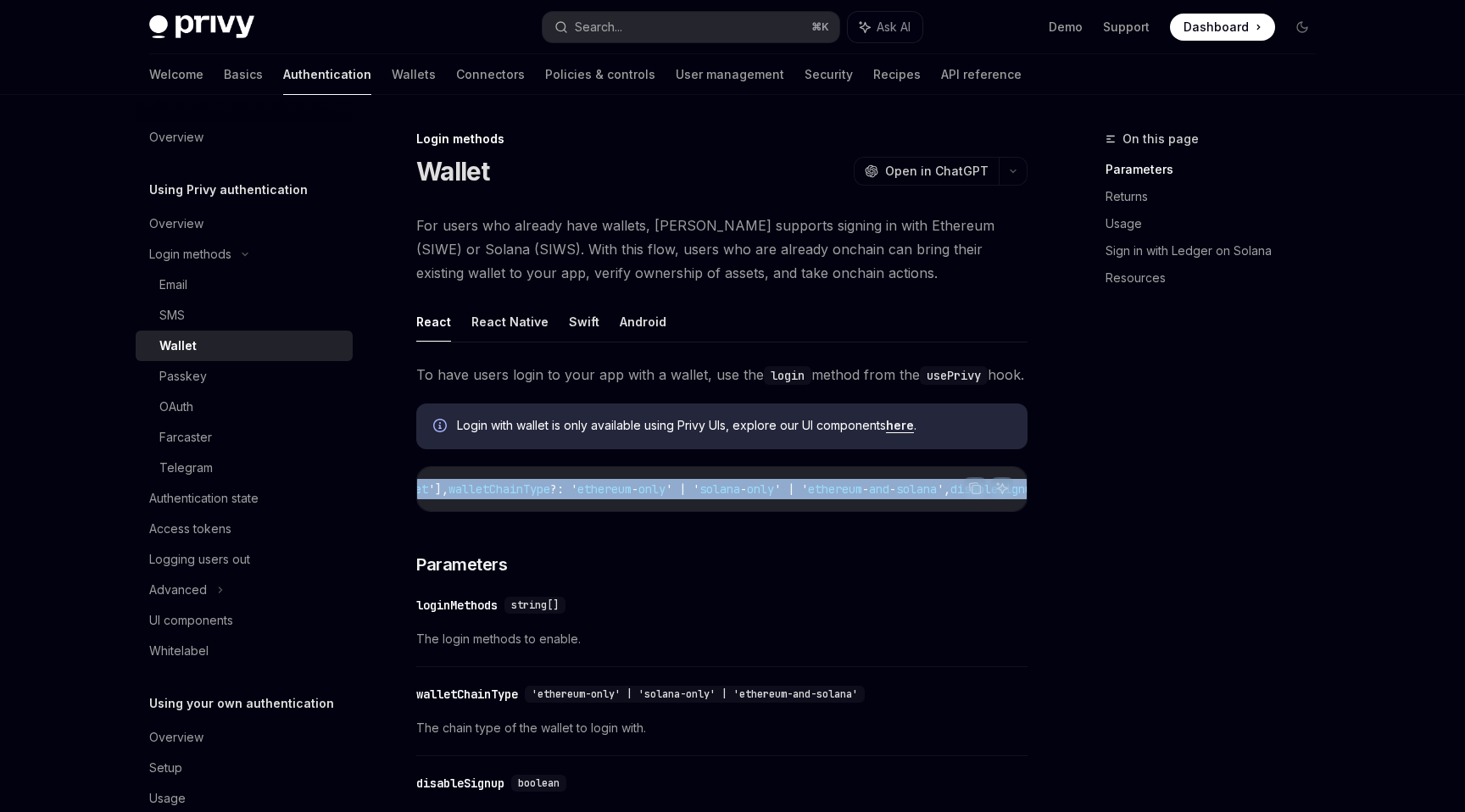
drag, startPoint x: 834, startPoint y: 541, endPoint x: 973, endPoint y: 535, distance: 139.1
click at [976, 512] on div "Copy Ask AI login : ({ loginMethods ?: [' wallet '], walletChainType ?: ' ether…" at bounding box center [722, 490] width 611 height 46
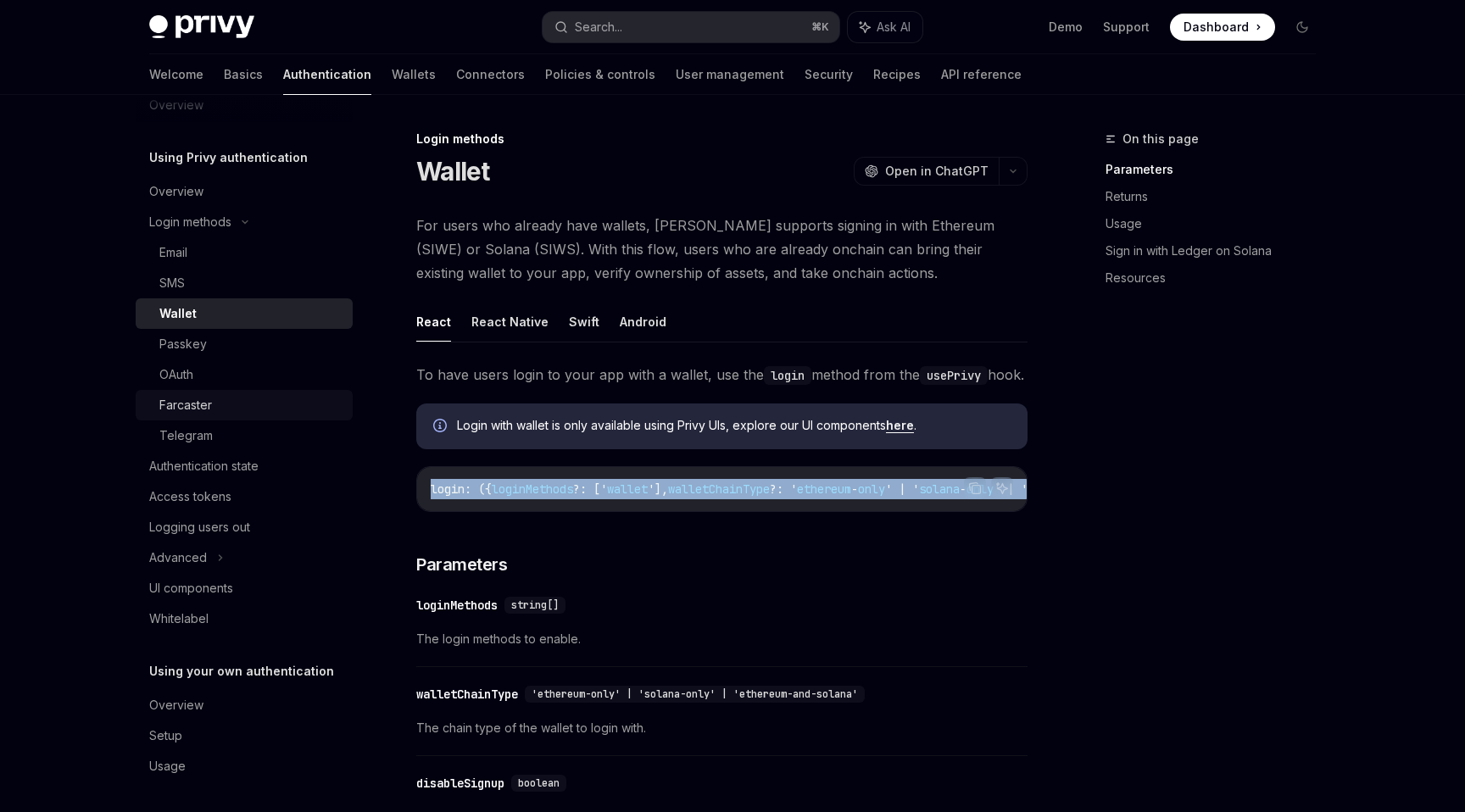
scroll to position [36, 0]
